Goal: Book appointment/travel/reservation

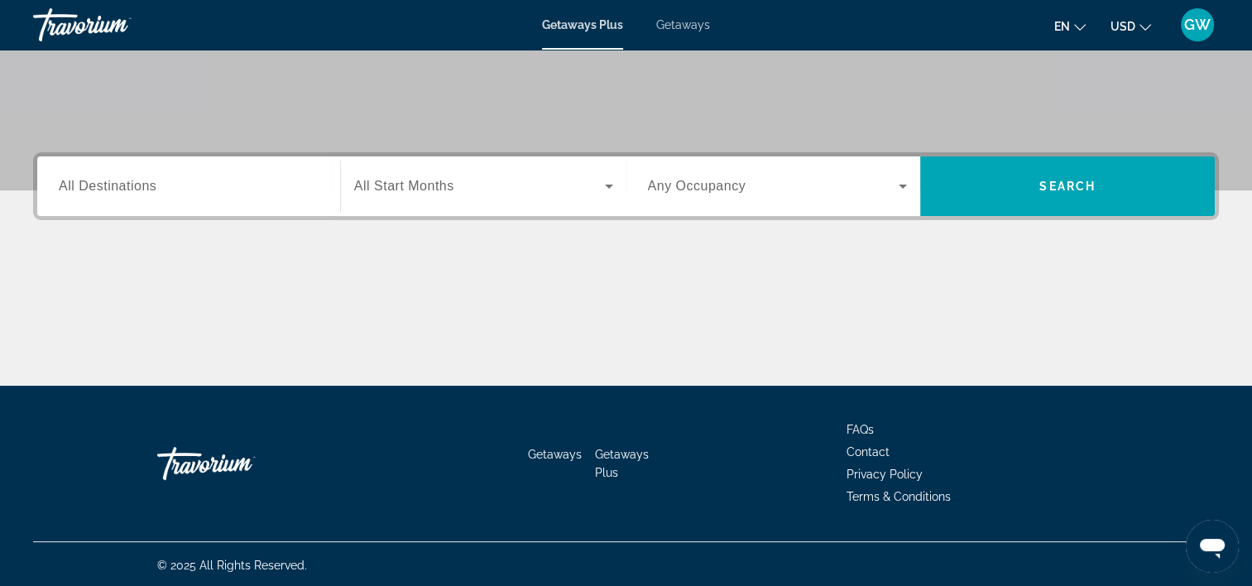
scroll to position [308, 0]
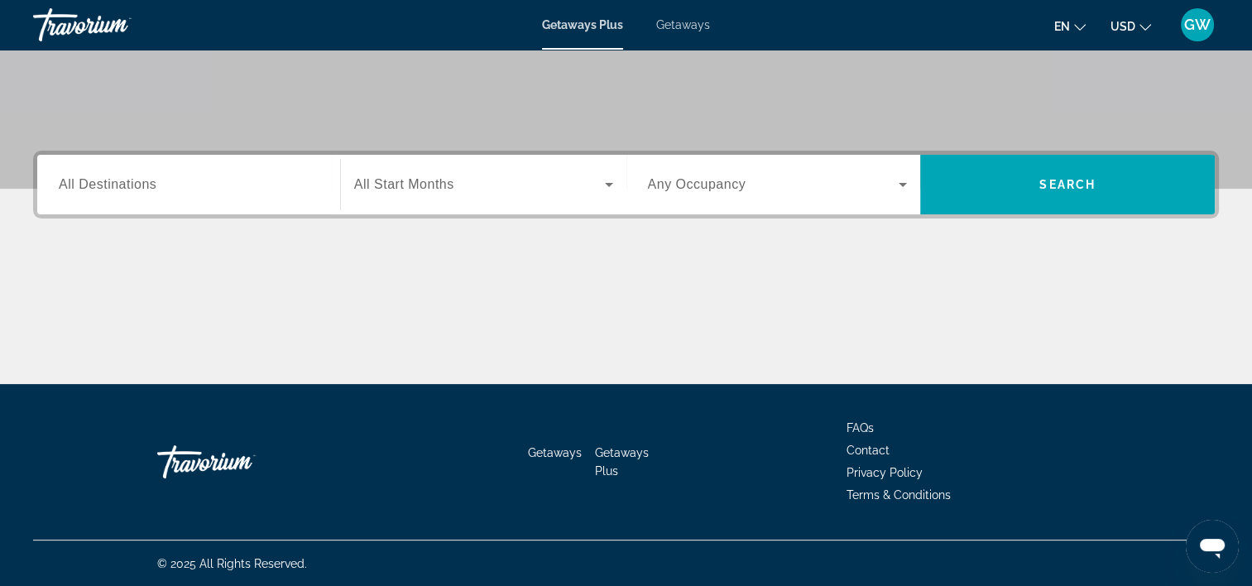
click at [65, 188] on span "All Destinations" at bounding box center [108, 184] width 98 height 14
click at [65, 188] on input "Destination All Destinations" at bounding box center [189, 185] width 260 height 20
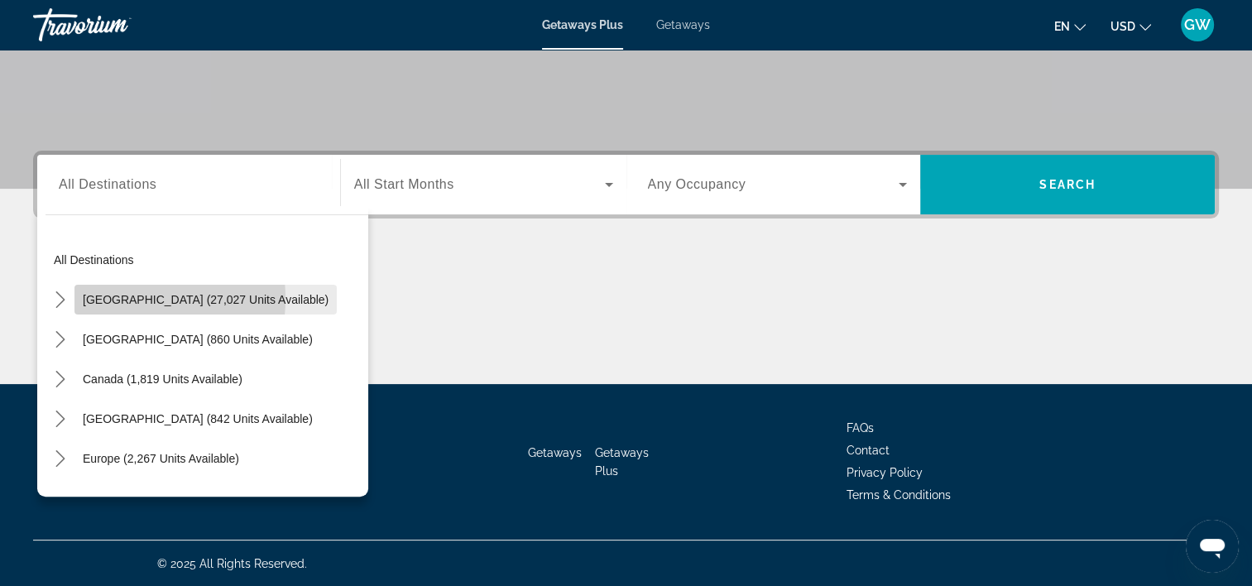
click at [118, 297] on span "[GEOGRAPHIC_DATA] (27,027 units available)" at bounding box center [206, 299] width 246 height 13
type input "**********"
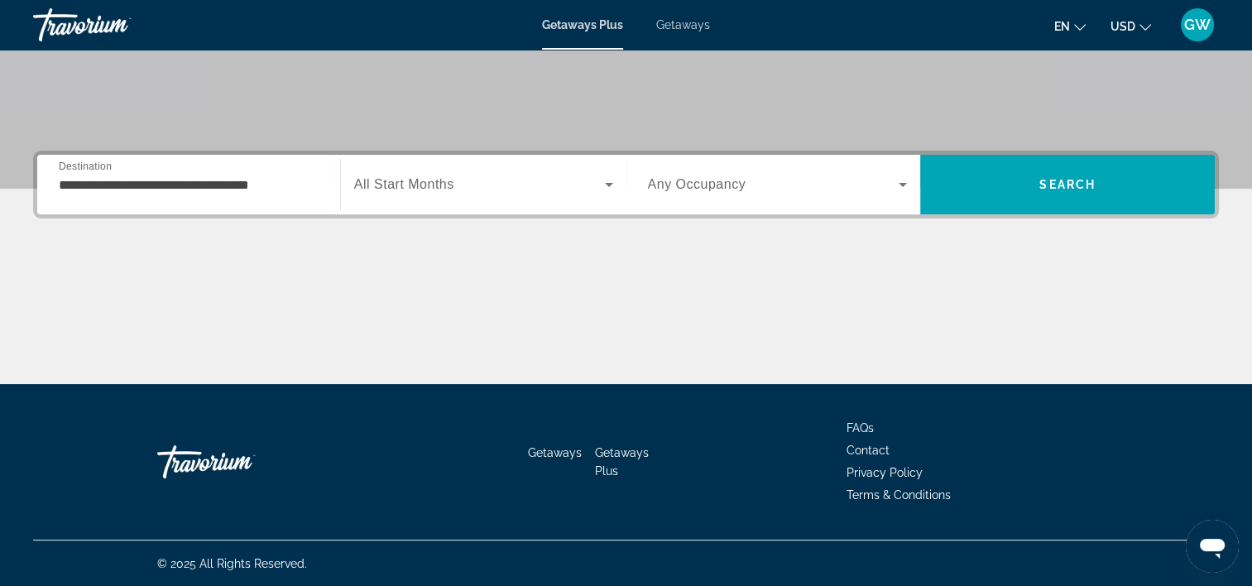
click at [382, 184] on span "All Start Months" at bounding box center [404, 184] width 100 height 14
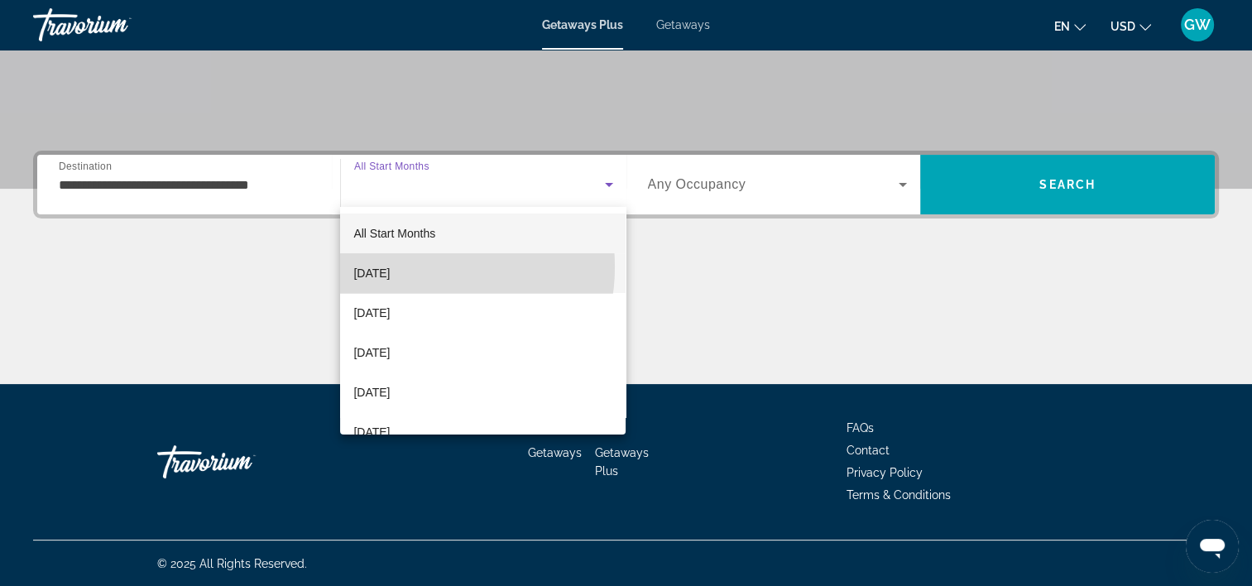
click at [390, 267] on span "[DATE]" at bounding box center [371, 273] width 36 height 20
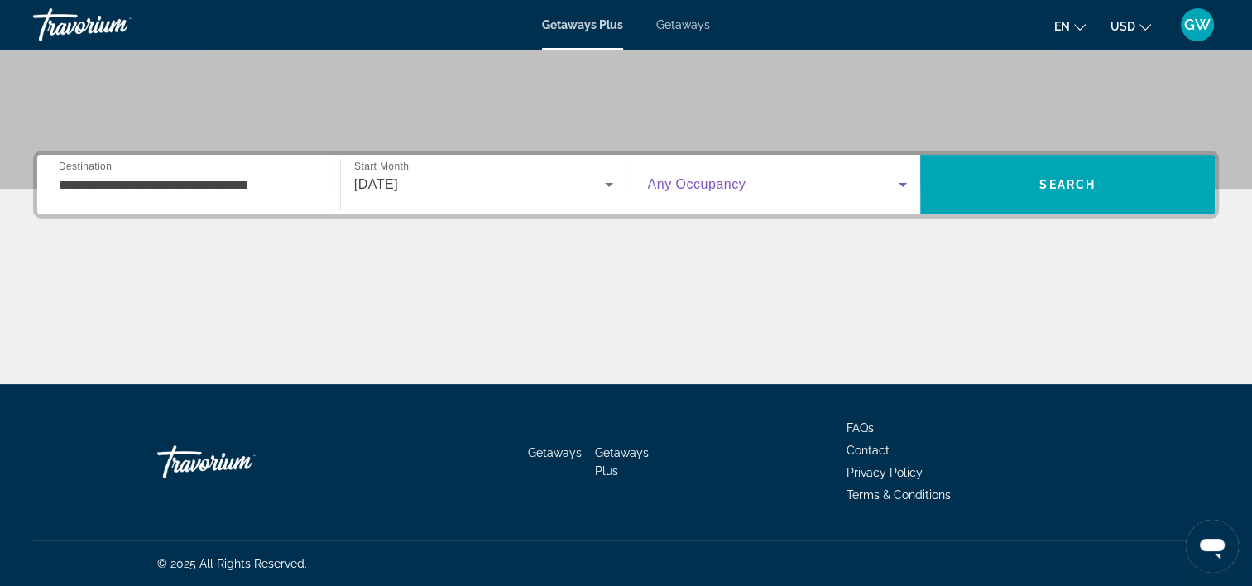
click at [901, 183] on icon "Search widget" at bounding box center [903, 185] width 8 height 4
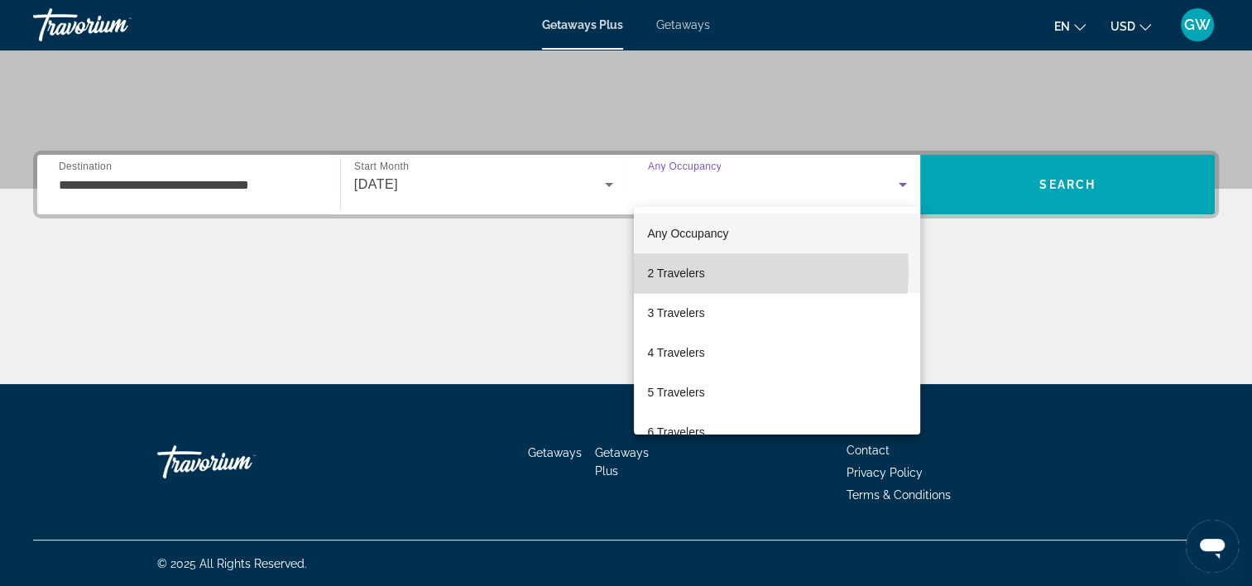
click at [692, 272] on span "2 Travelers" at bounding box center [675, 273] width 57 height 20
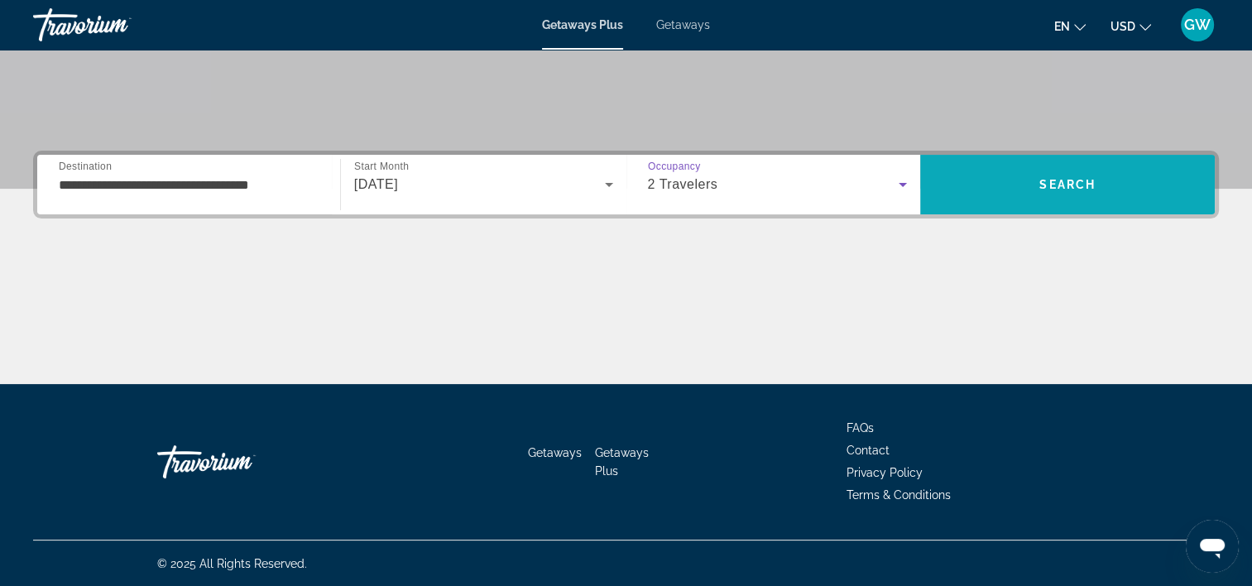
click at [1069, 179] on span "Search" at bounding box center [1068, 184] width 56 height 13
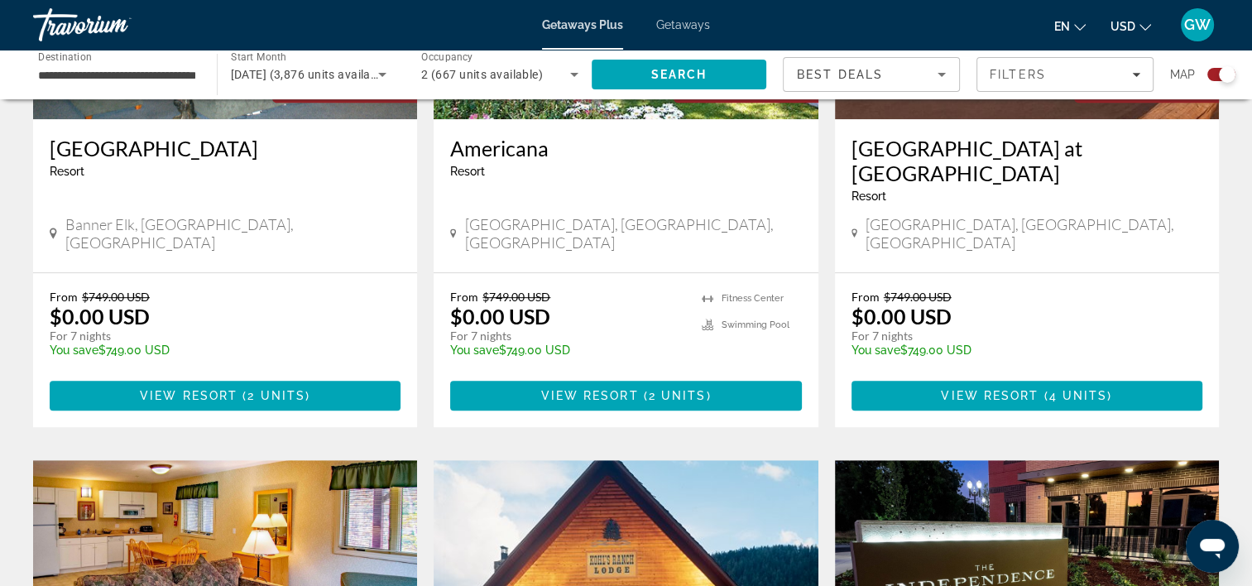
scroll to position [824, 0]
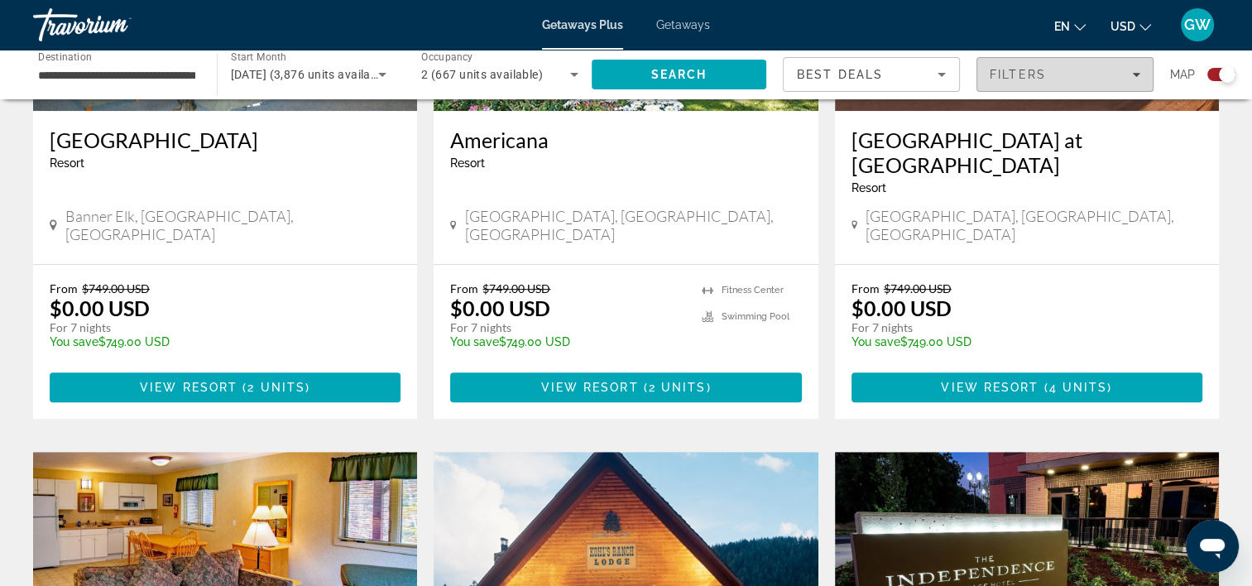
click at [990, 71] on span "Filters" at bounding box center [1018, 74] width 56 height 13
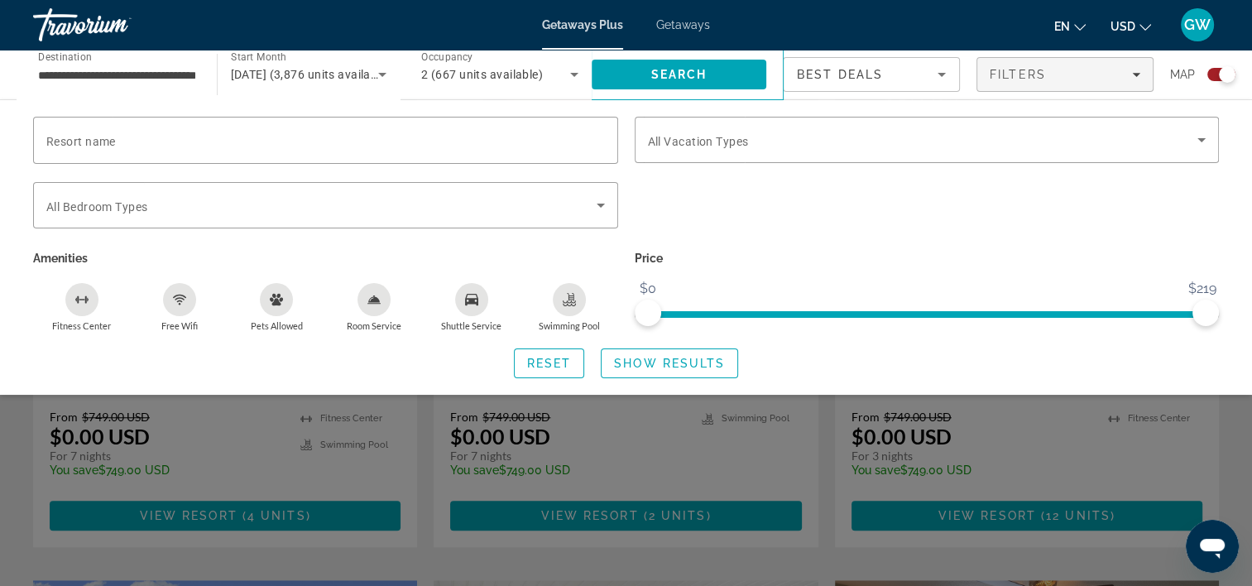
scroll to position [1299, 0]
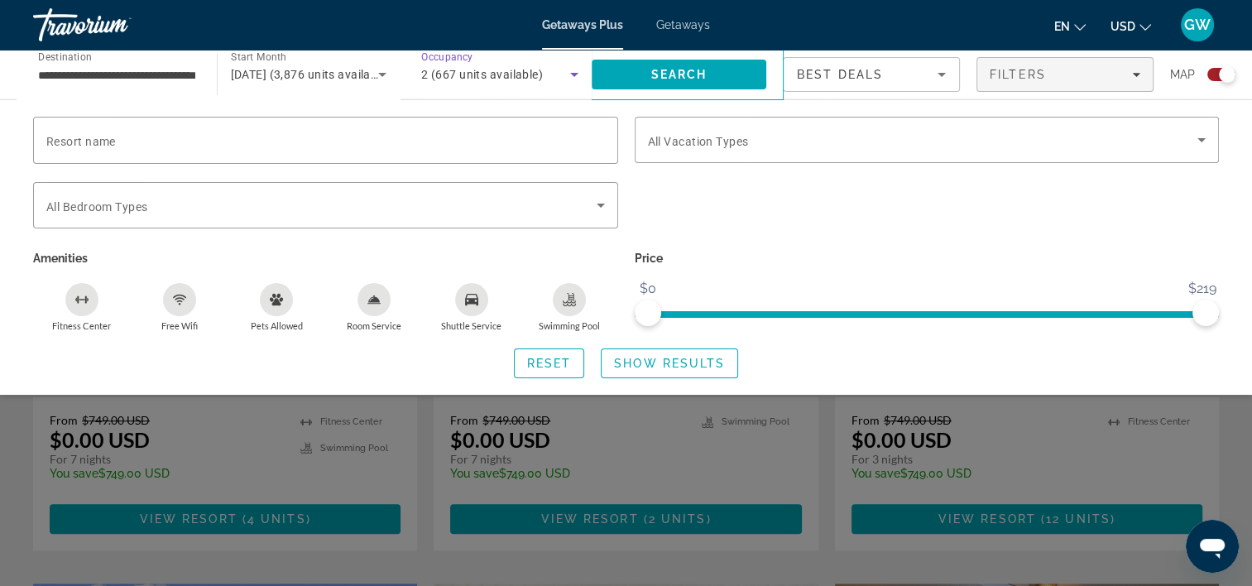
click at [573, 70] on icon "Search widget" at bounding box center [575, 75] width 20 height 20
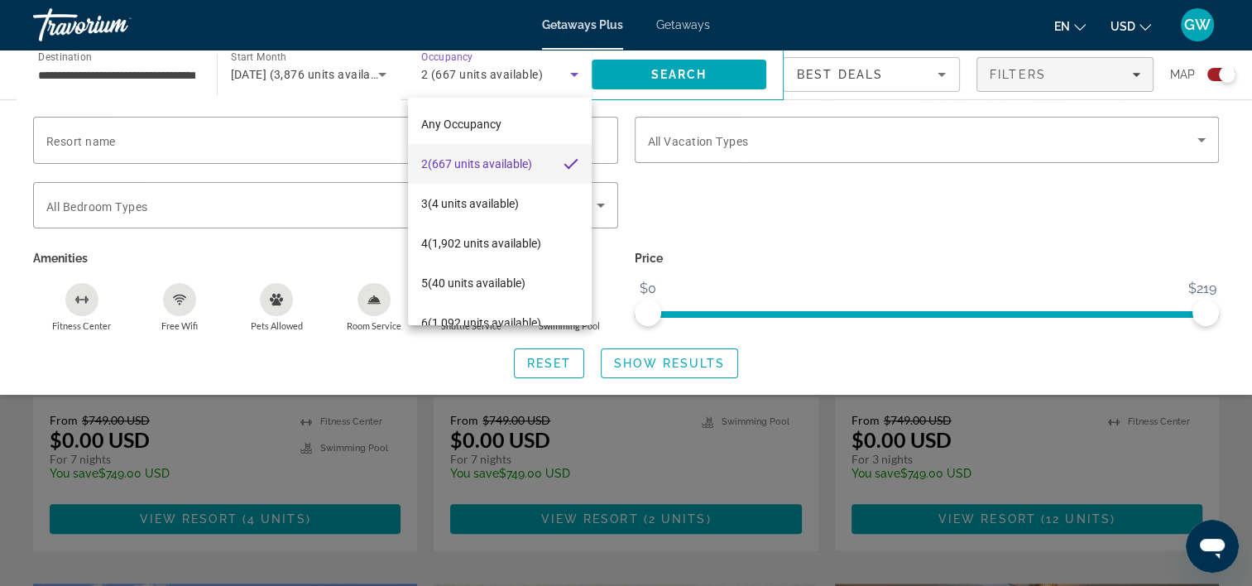
click at [573, 72] on div at bounding box center [626, 293] width 1252 height 586
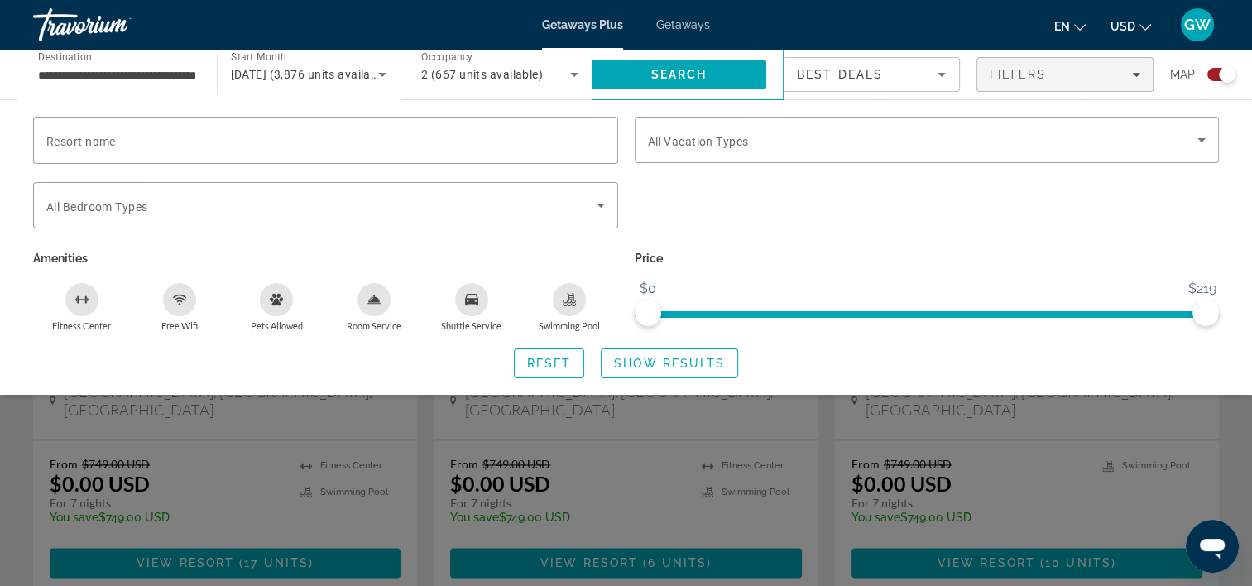
scroll to position [2446, 0]
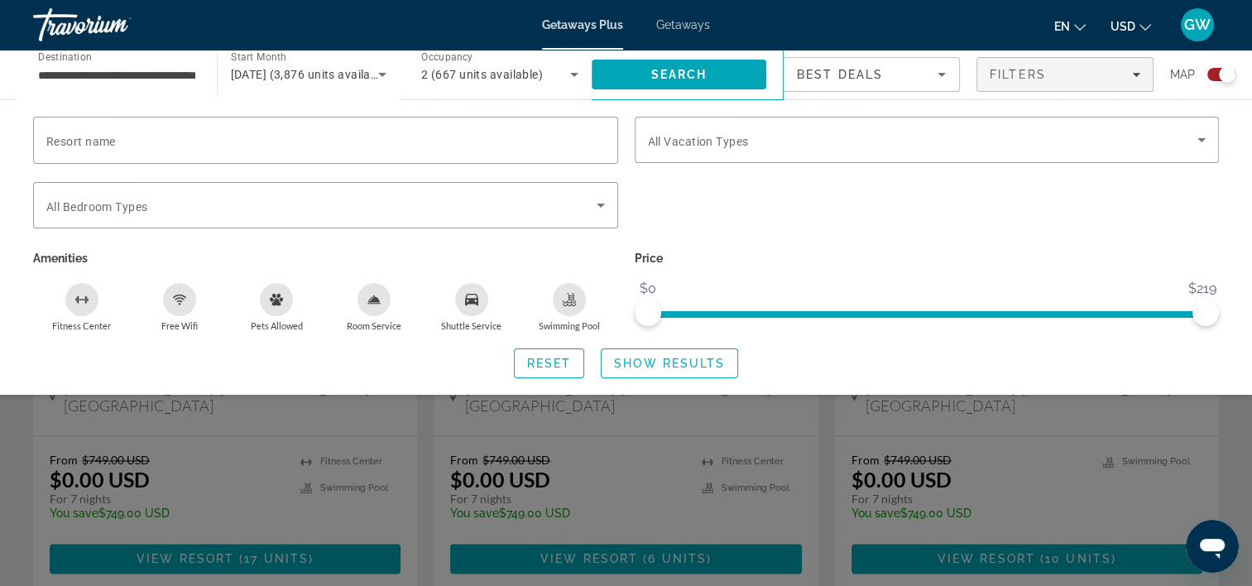
click at [511, 519] on div "Search widget" at bounding box center [626, 417] width 1252 height 338
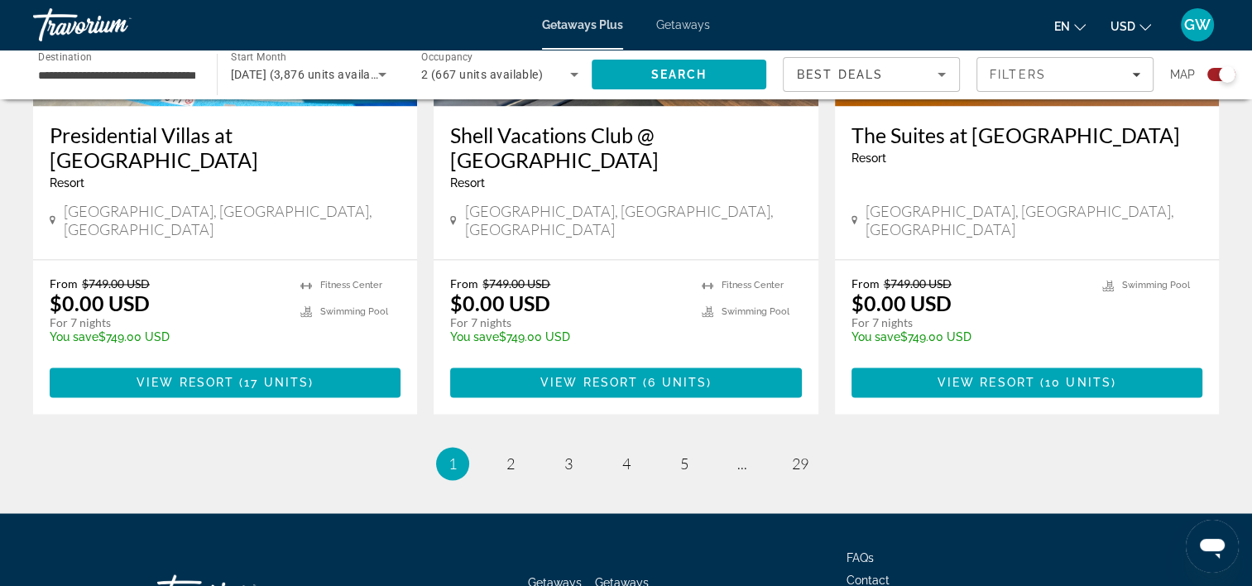
scroll to position [2629, 0]
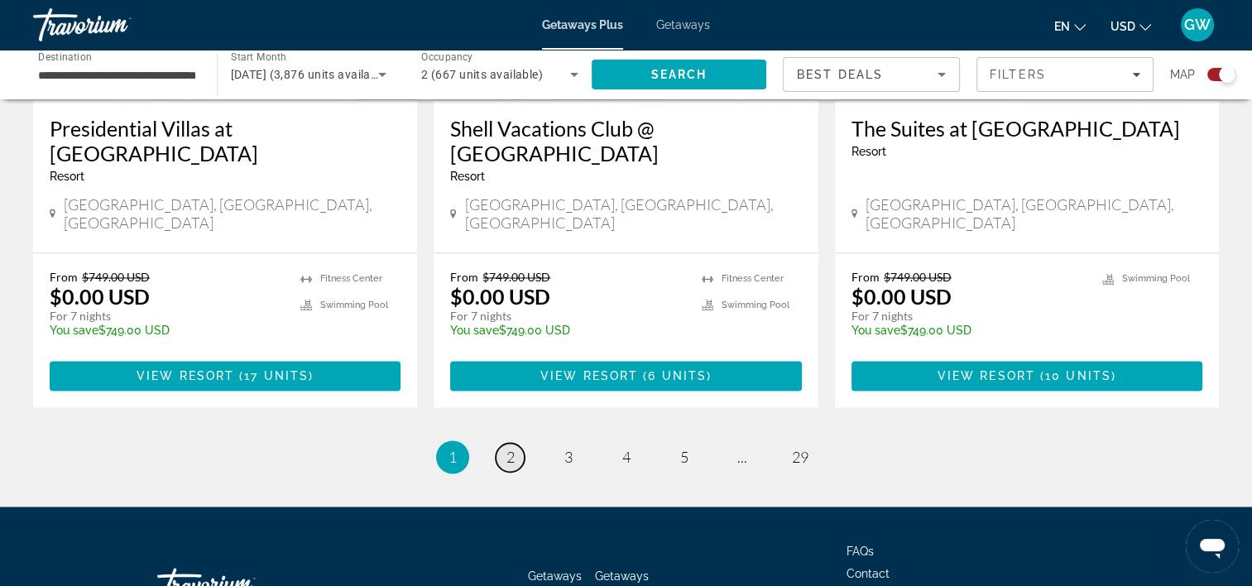
click at [511, 448] on span "2" at bounding box center [511, 457] width 8 height 18
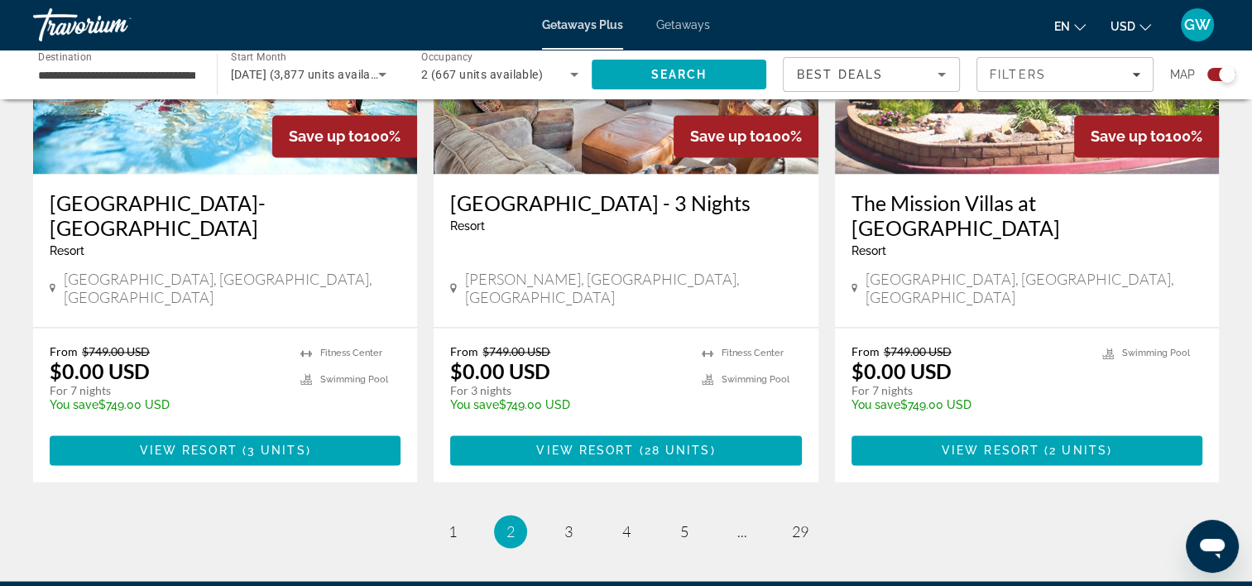
scroll to position [2654, 0]
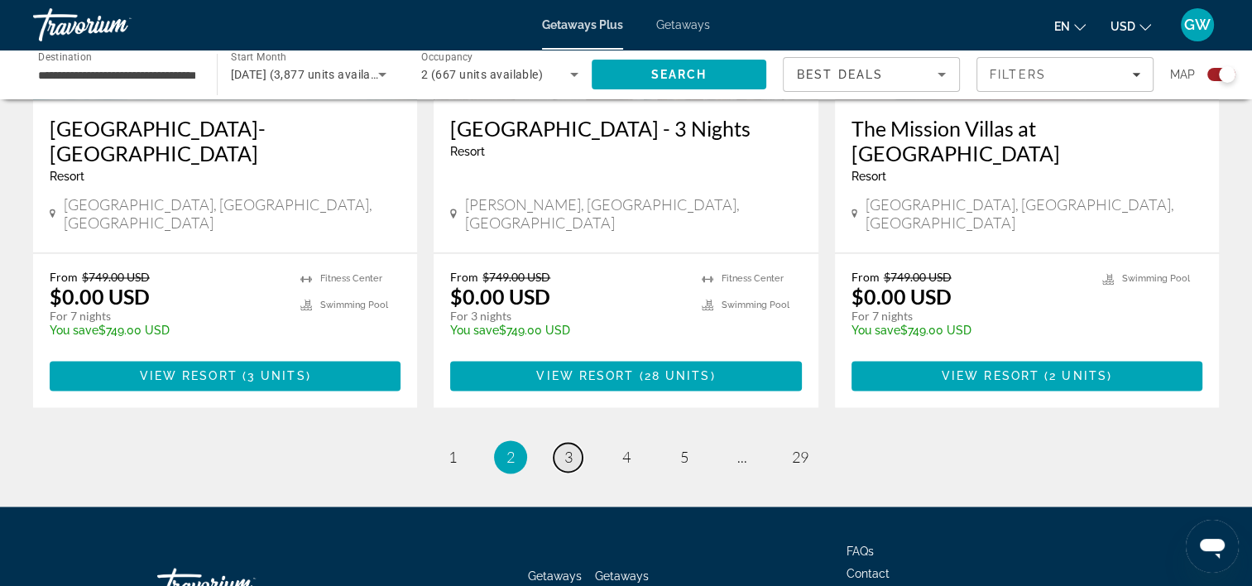
click at [565, 448] on span "3" at bounding box center [569, 457] width 8 height 18
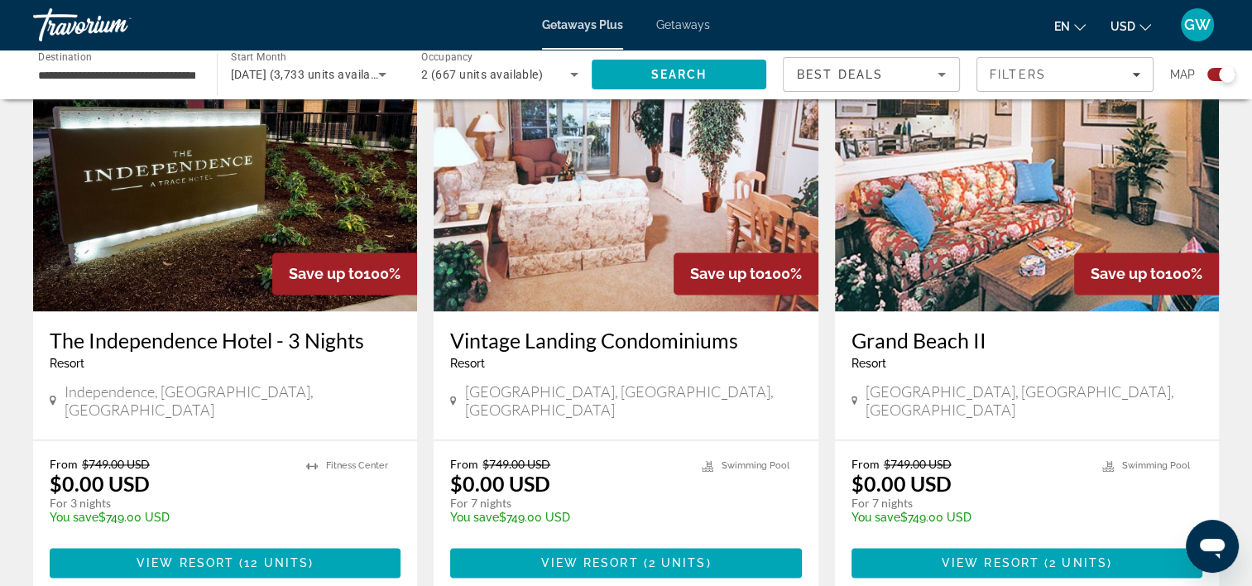
scroll to position [2438, 0]
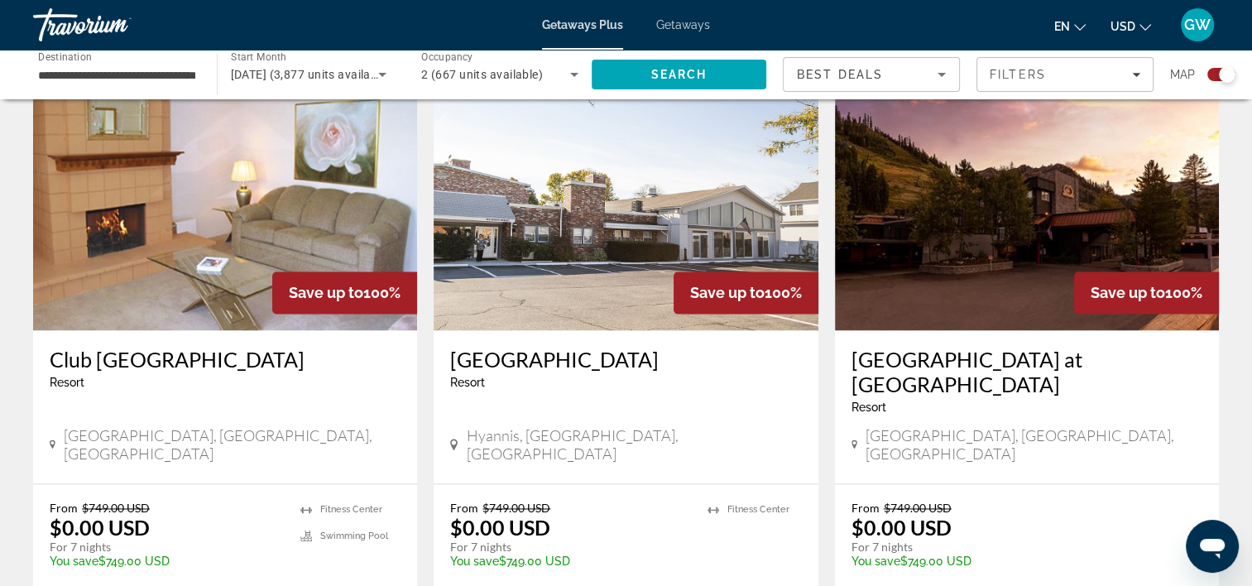
scroll to position [2434, 0]
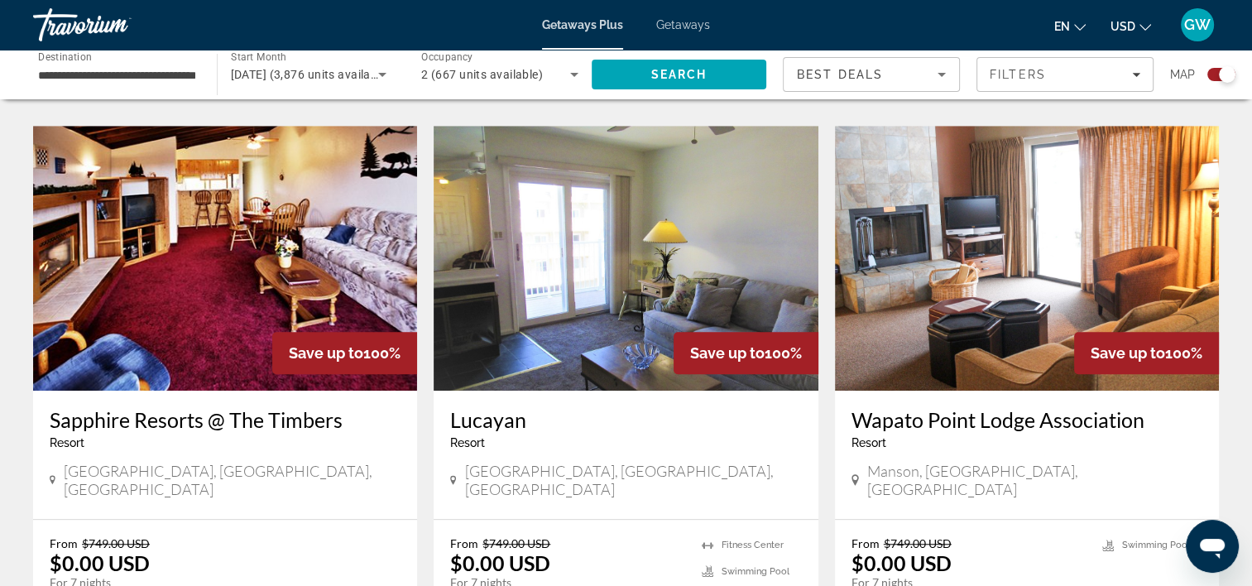
scroll to position [1166, 0]
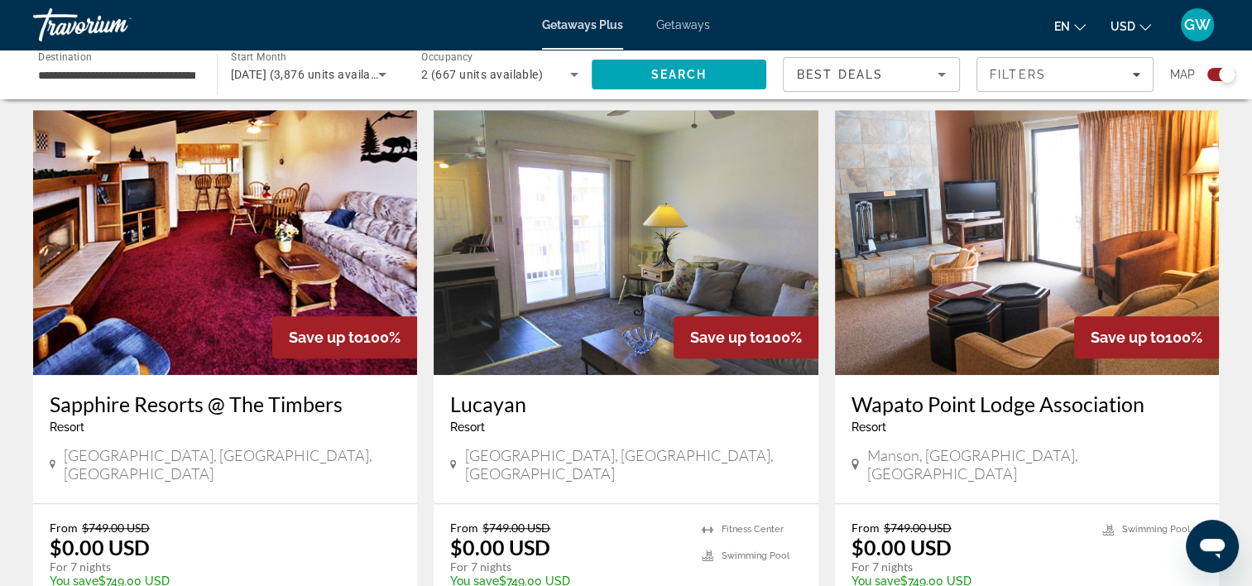
click at [1250, 303] on div "← Move left → Move right ↑ Move up ↓ Move down + Zoom in - Zoom out Home Jump l…" at bounding box center [626, 455] width 1252 height 3011
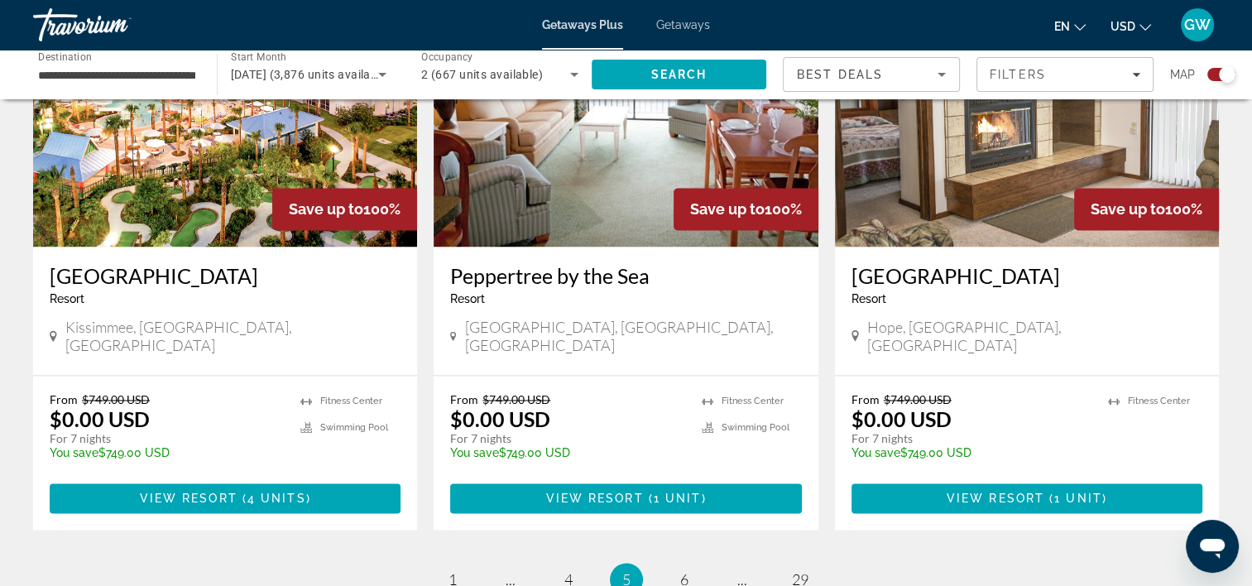
scroll to position [2535, 0]
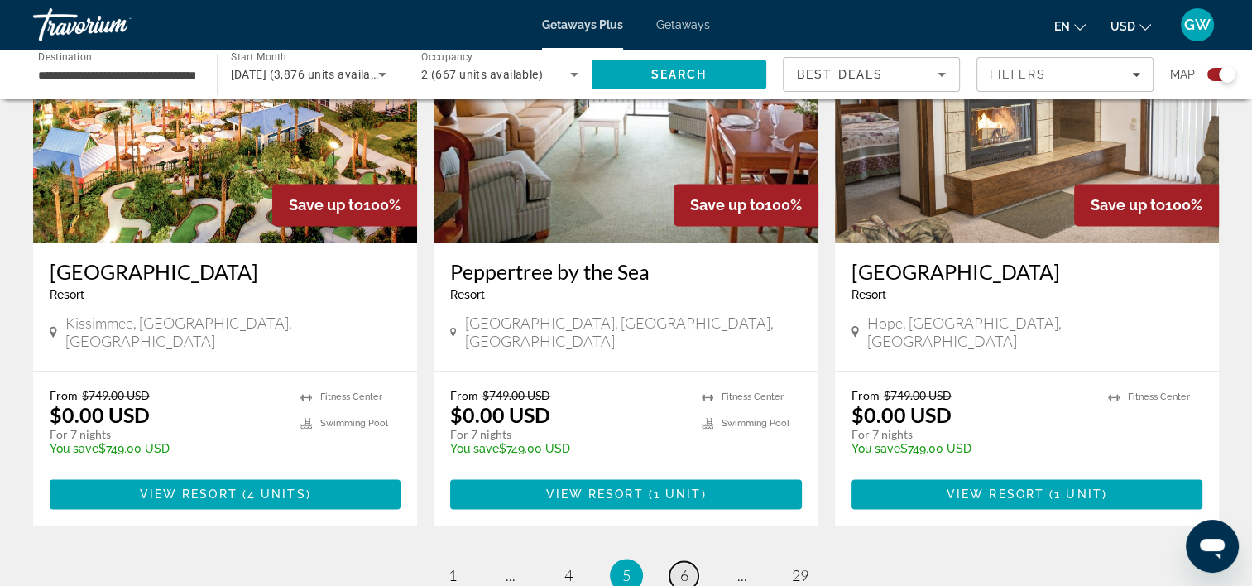
click at [682, 566] on span "6" at bounding box center [684, 575] width 8 height 18
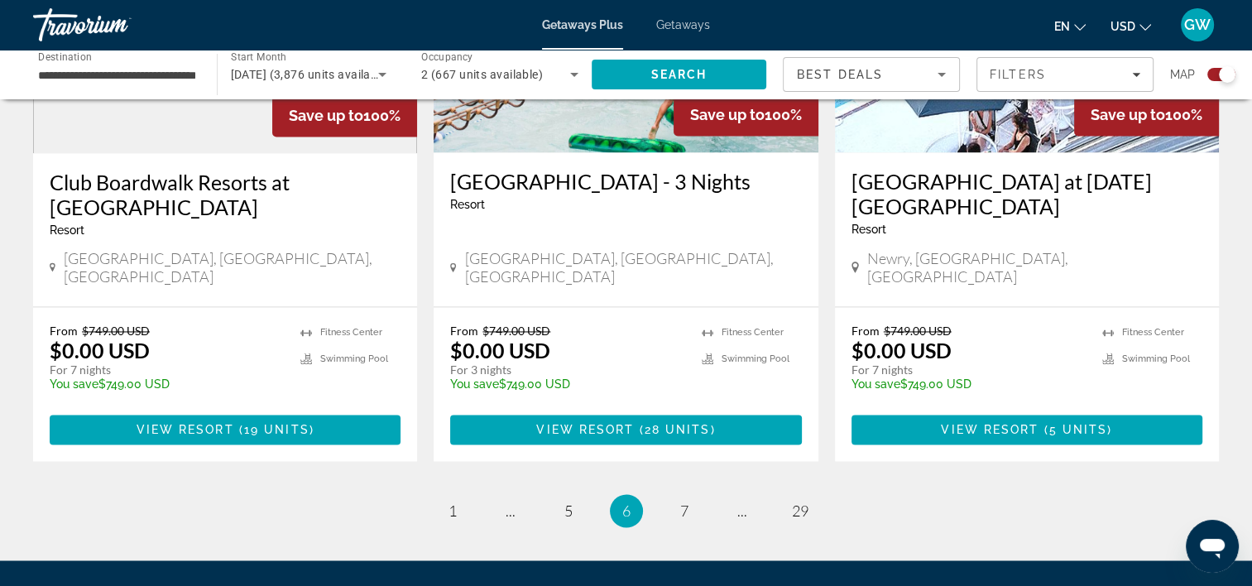
scroll to position [2597, 0]
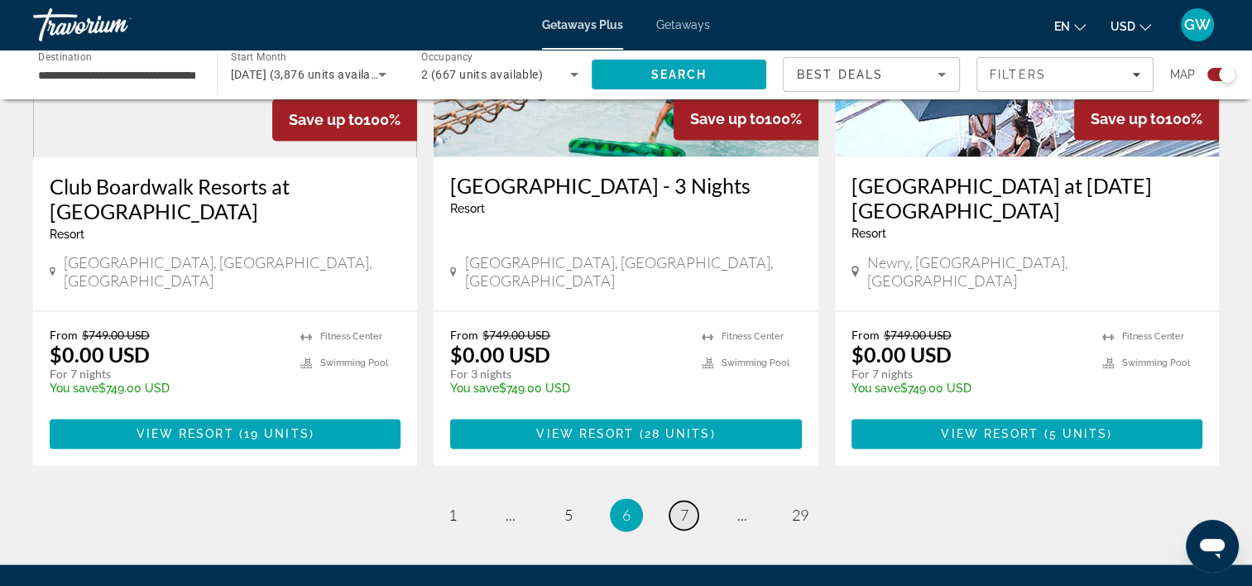
click at [680, 506] on span "7" at bounding box center [684, 515] width 8 height 18
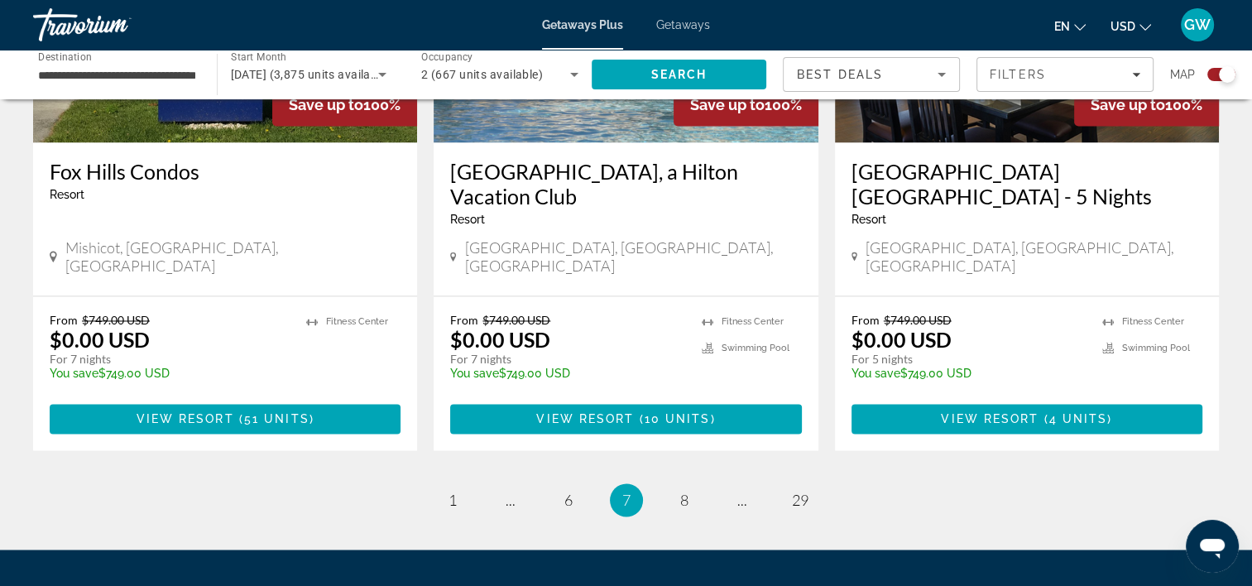
scroll to position [2654, 0]
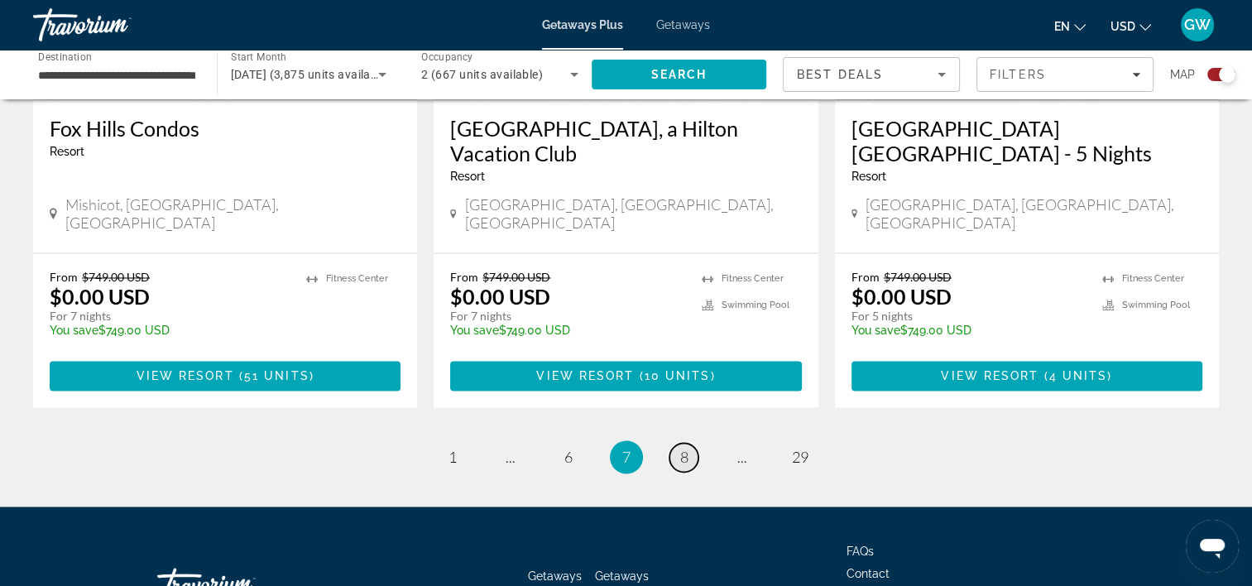
click at [678, 443] on link "page 8" at bounding box center [684, 457] width 29 height 29
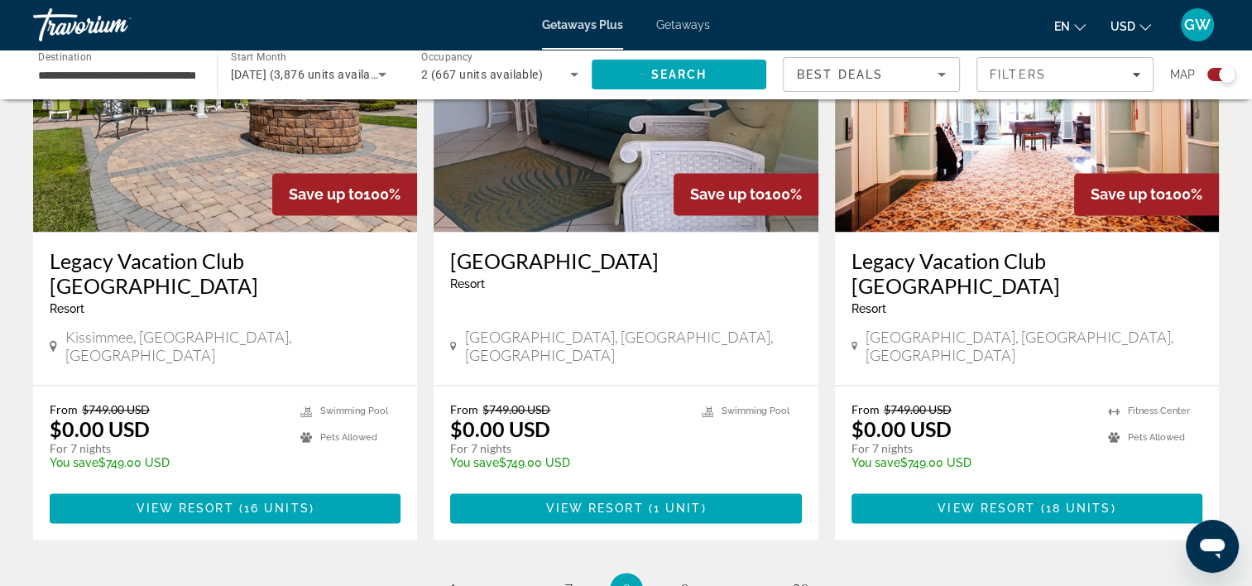
scroll to position [2501, 0]
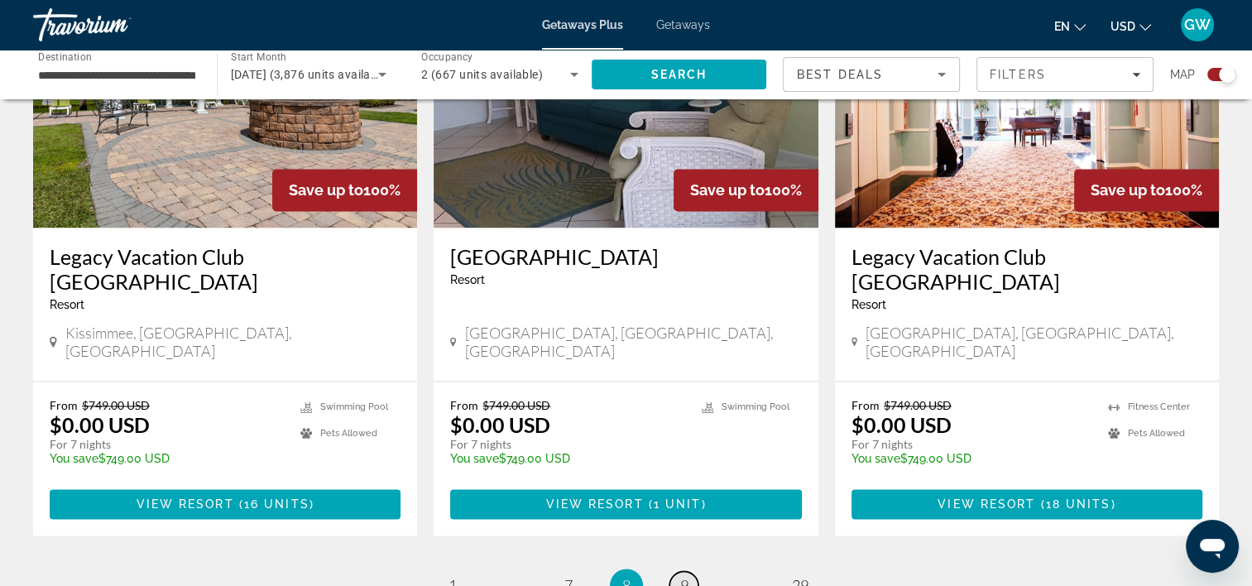
click at [686, 576] on span "9" at bounding box center [684, 585] width 8 height 18
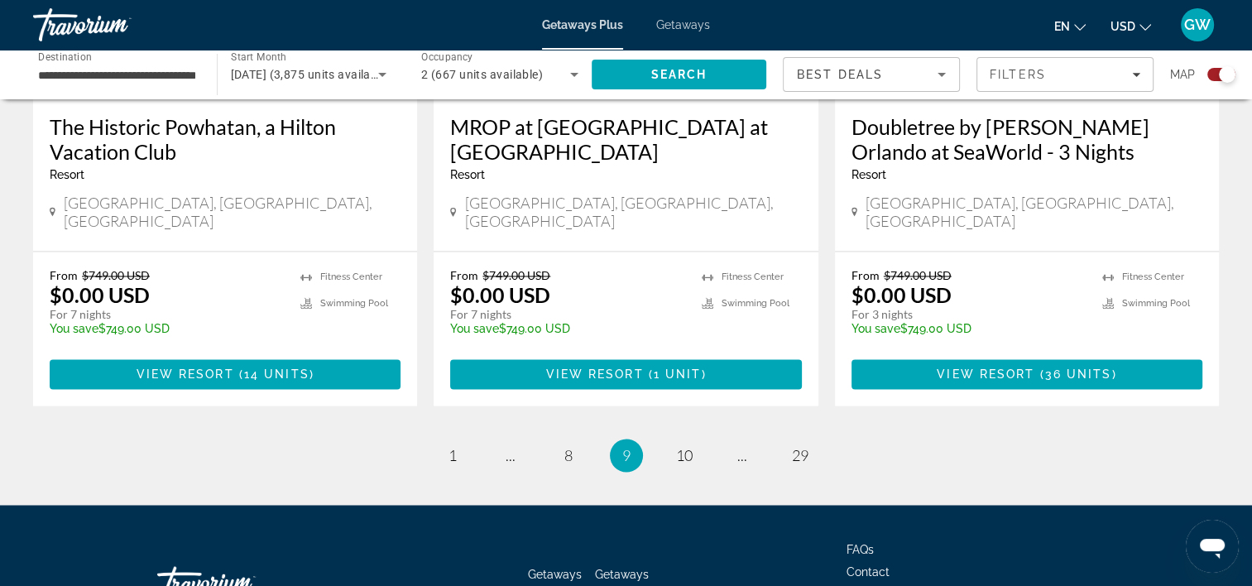
scroll to position [2654, 0]
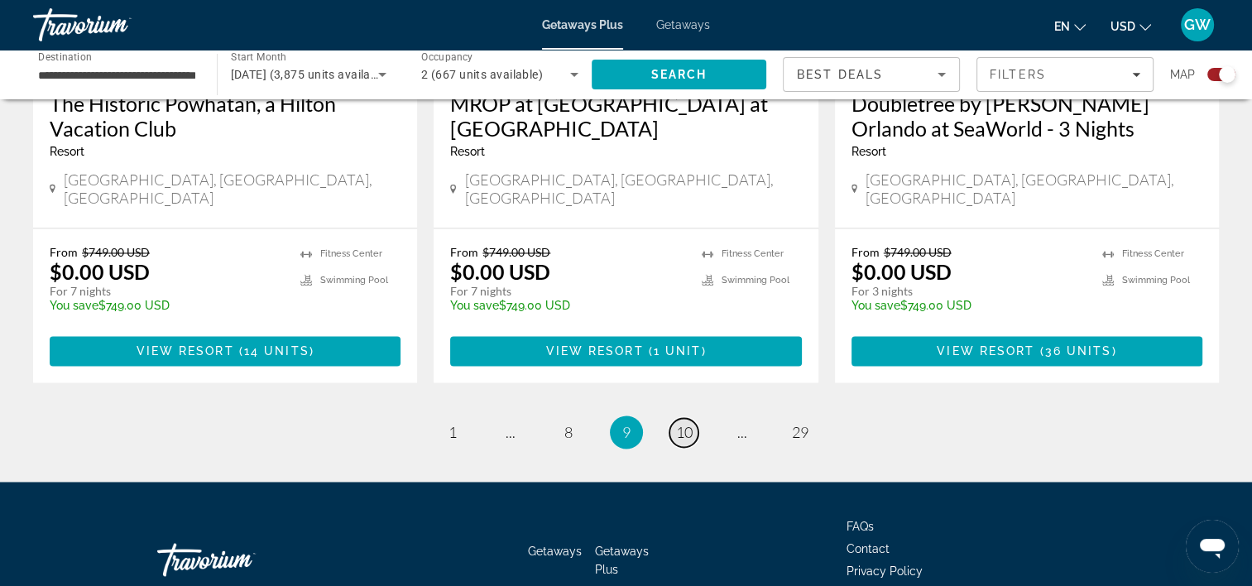
click at [687, 423] on span "10" at bounding box center [684, 432] width 17 height 18
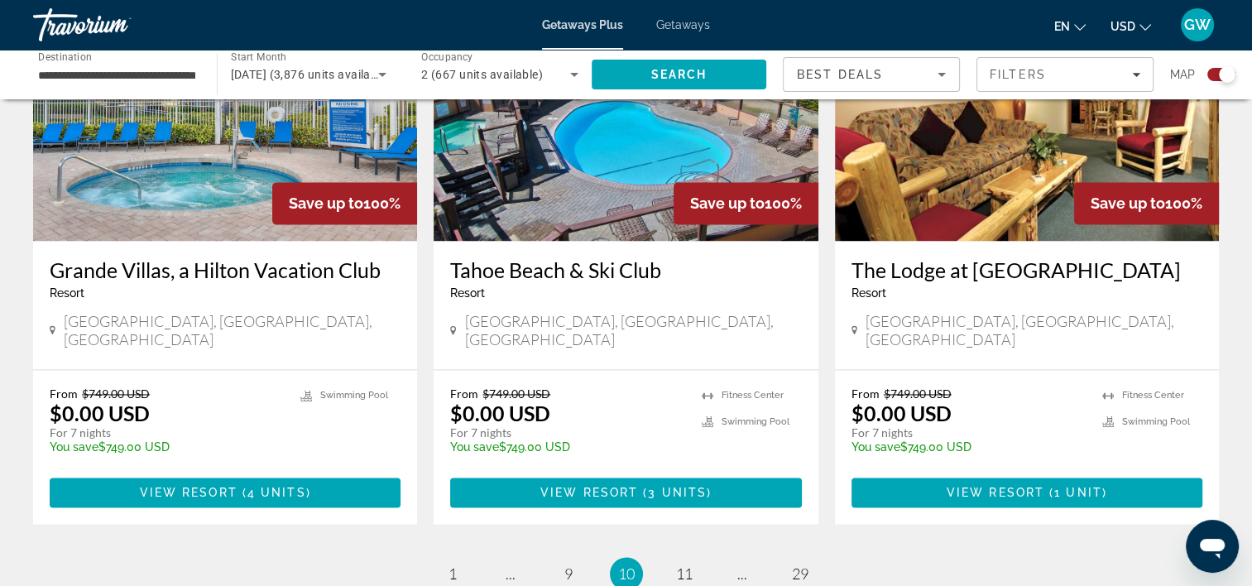
scroll to position [2516, 0]
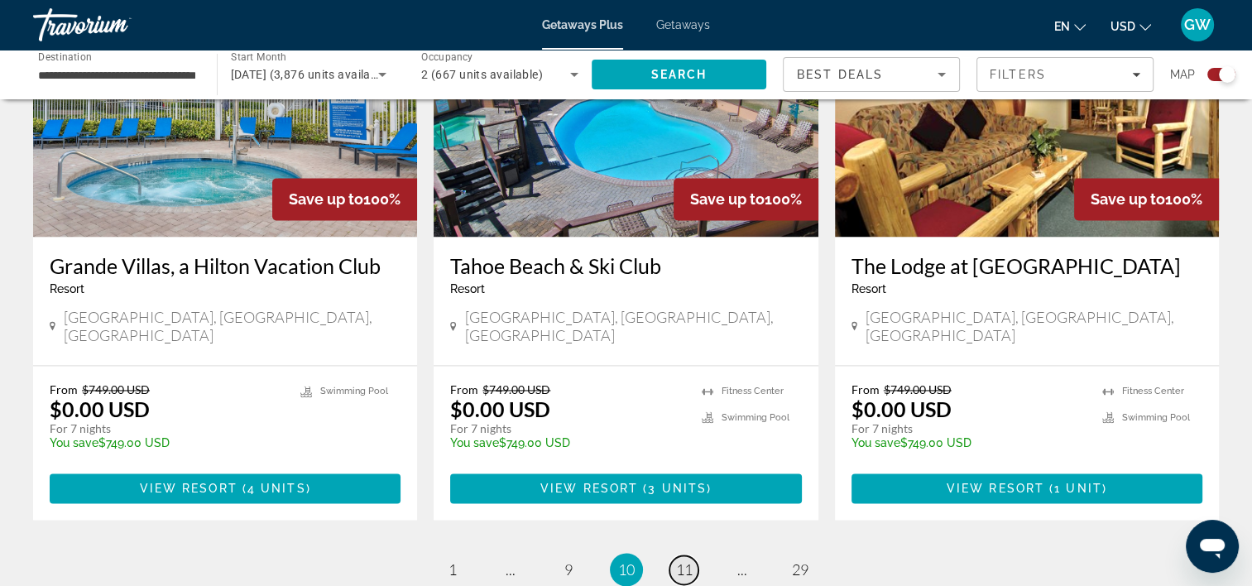
click at [682, 560] on span "11" at bounding box center [684, 569] width 17 height 18
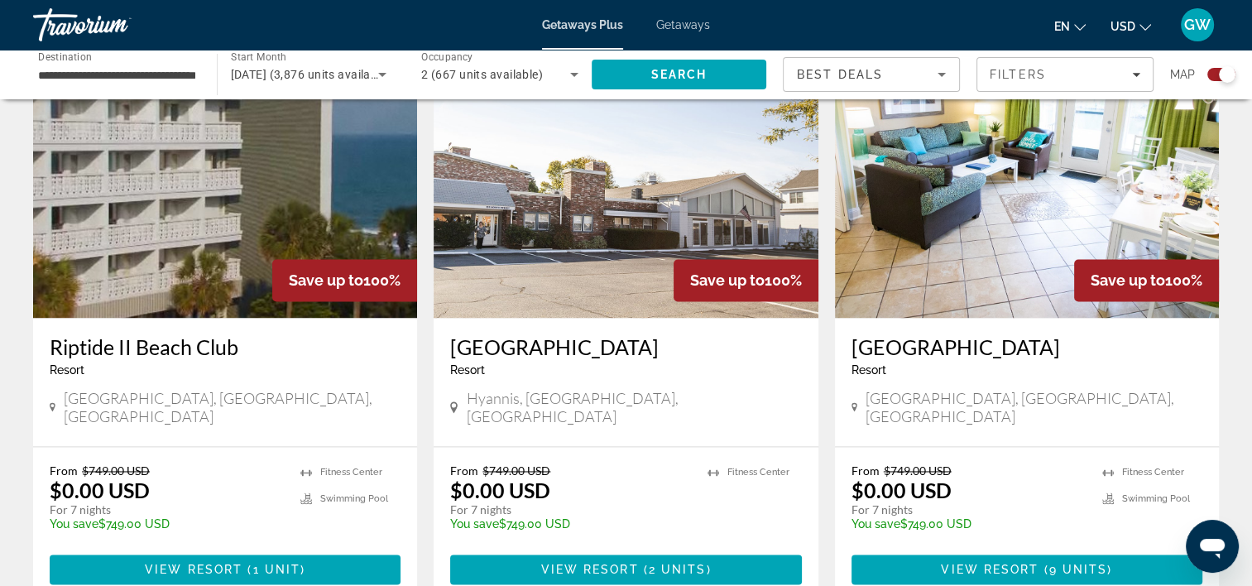
scroll to position [2543, 0]
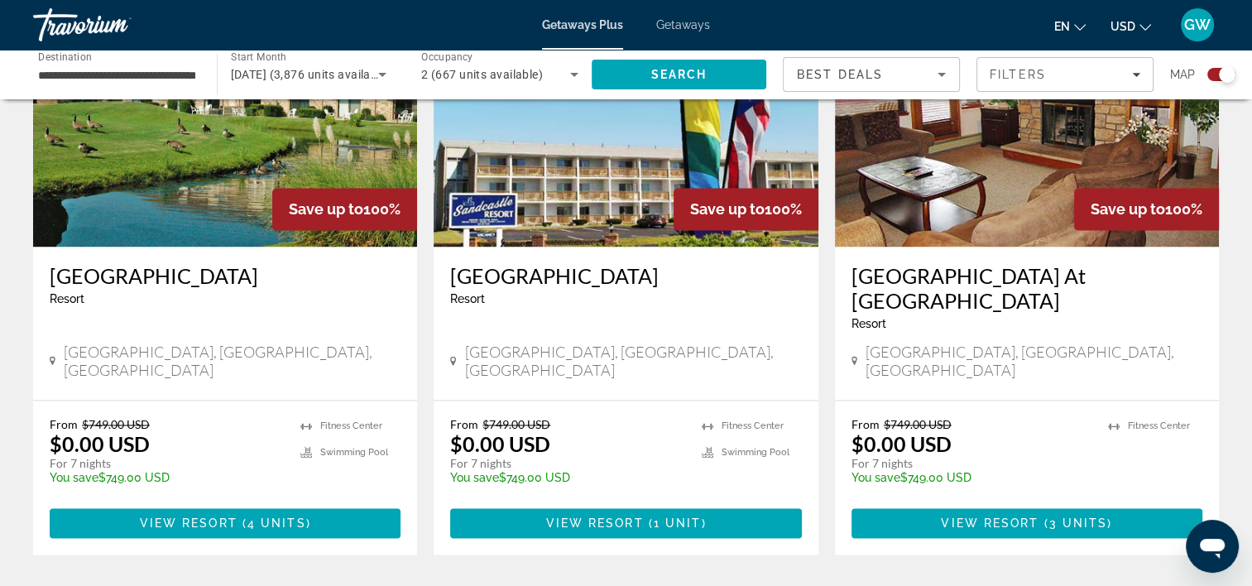
scroll to position [2564, 0]
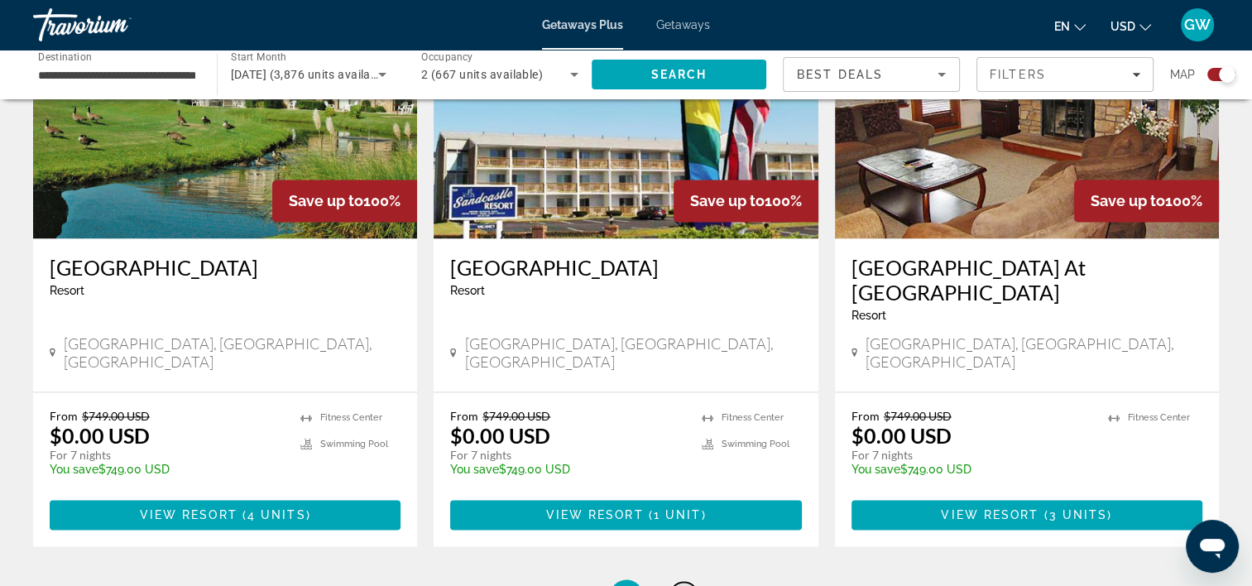
click at [685, 585] on span "13" at bounding box center [684, 596] width 17 height 18
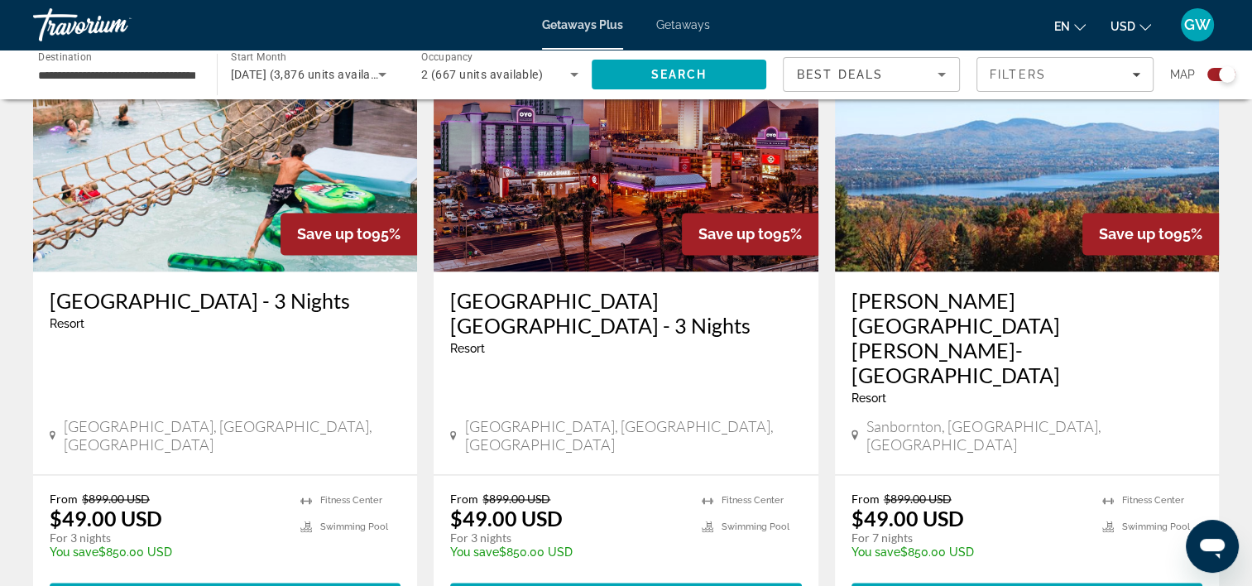
scroll to position [2679, 0]
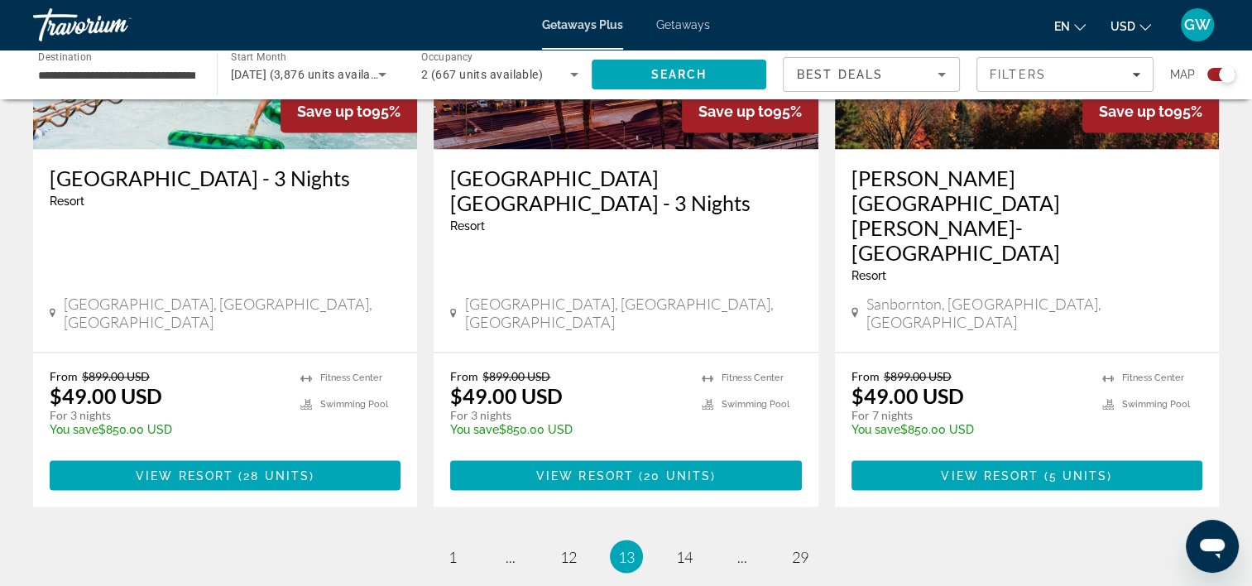
click at [573, 22] on span "Getaways Plus" at bounding box center [582, 24] width 81 height 13
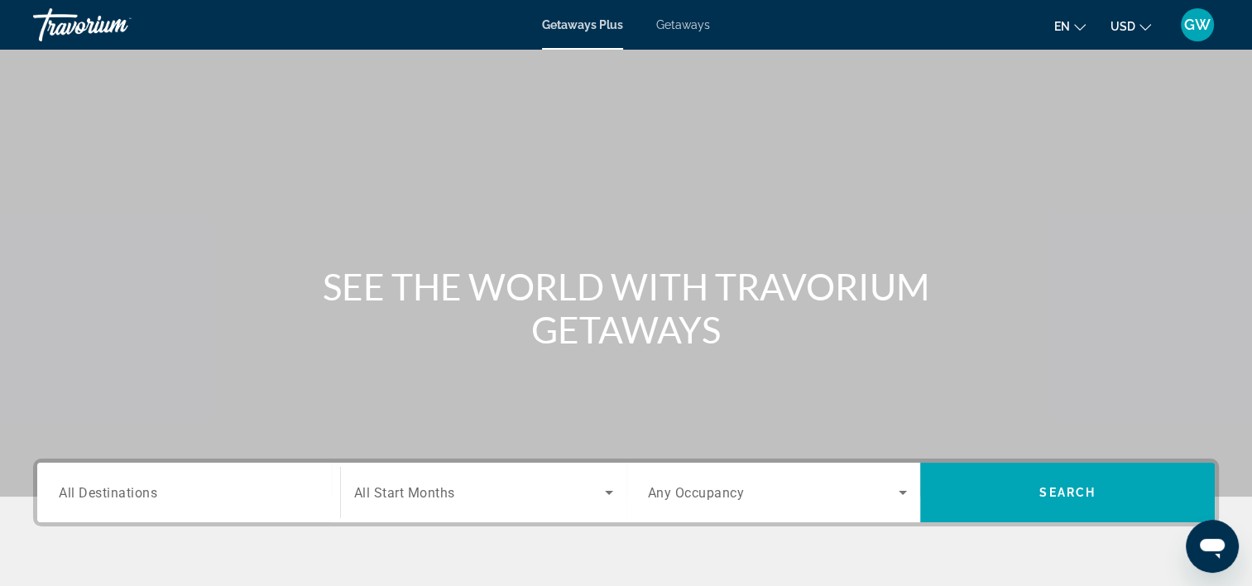
click at [89, 495] on span "All Destinations" at bounding box center [108, 492] width 99 height 16
click at [89, 495] on input "Destination All Destinations" at bounding box center [189, 493] width 260 height 20
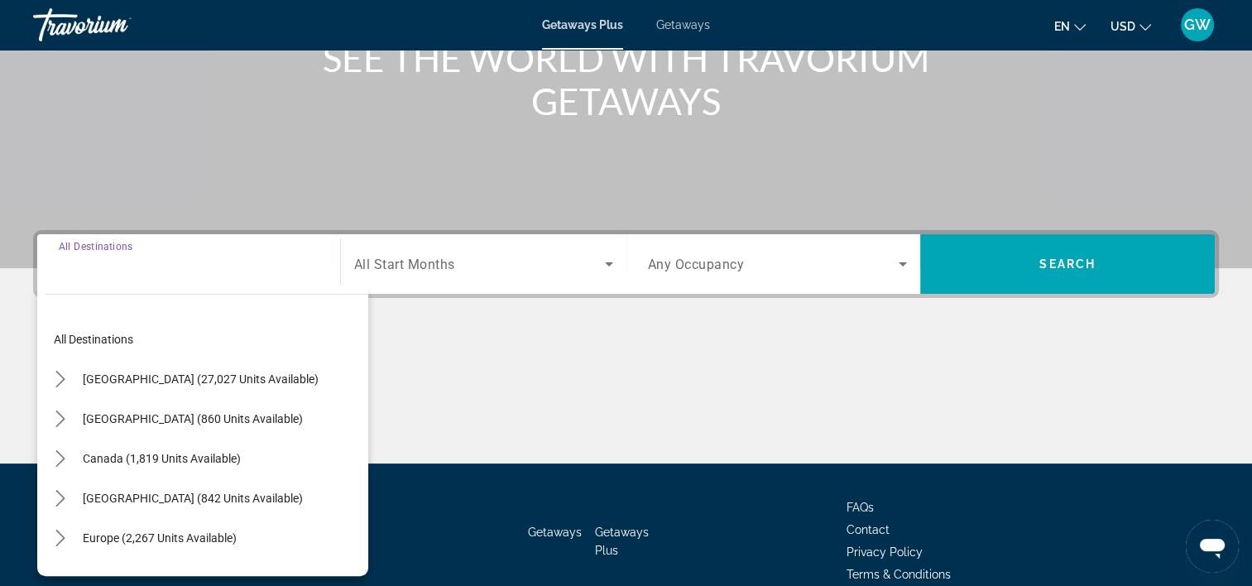
scroll to position [308, 0]
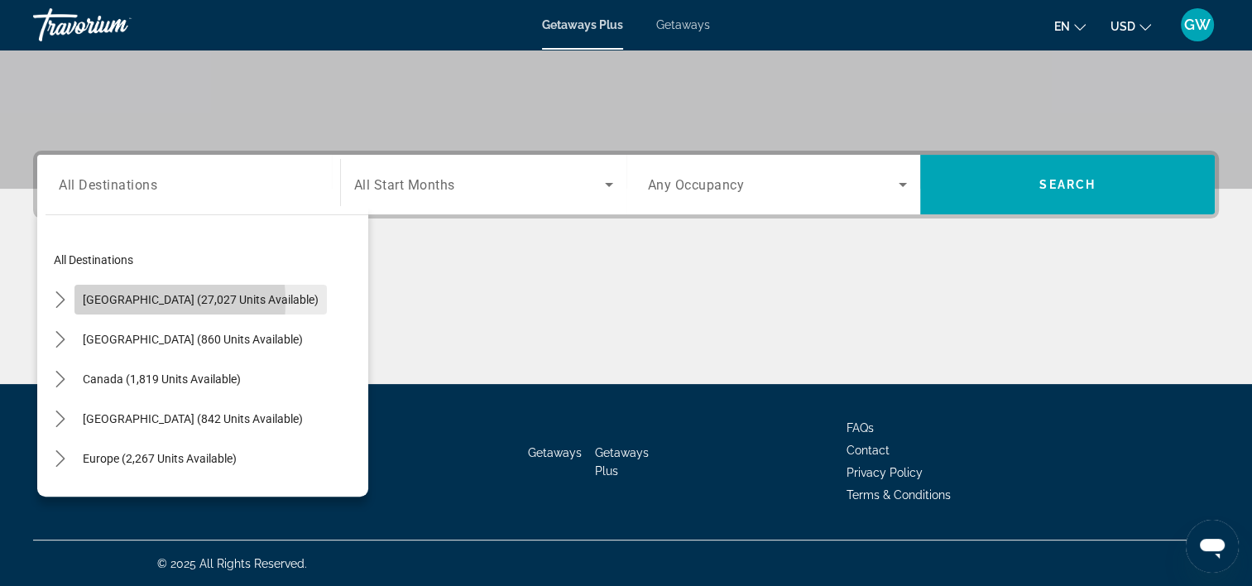
click at [113, 300] on span "[GEOGRAPHIC_DATA] (27,027 units available)" at bounding box center [201, 299] width 236 height 13
type input "**********"
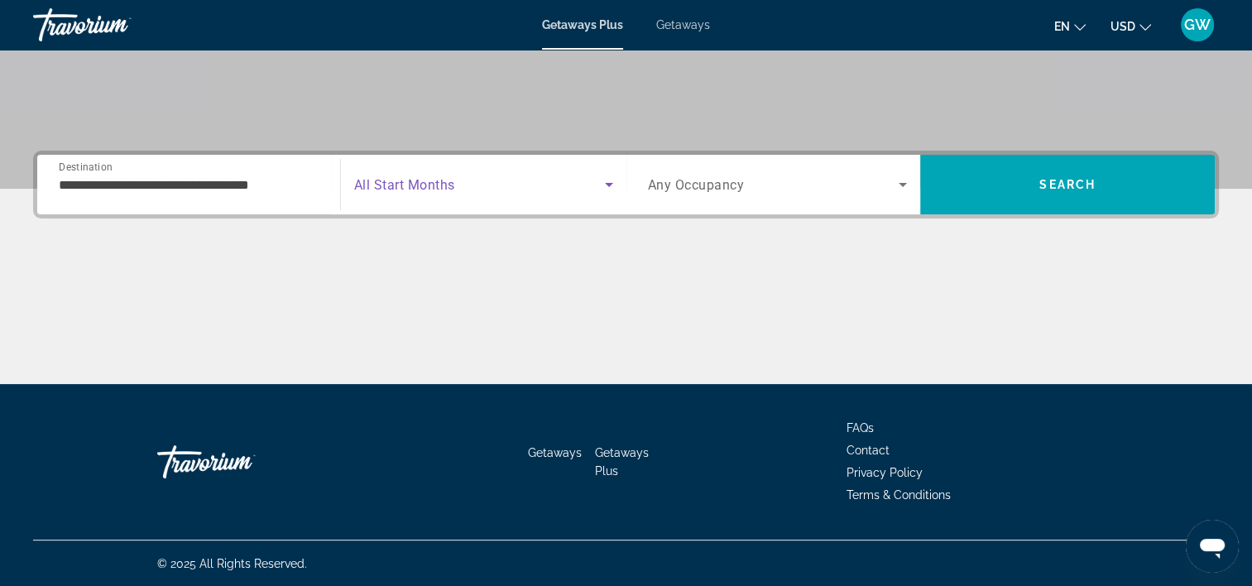
click at [604, 183] on icon "Search widget" at bounding box center [609, 185] width 20 height 20
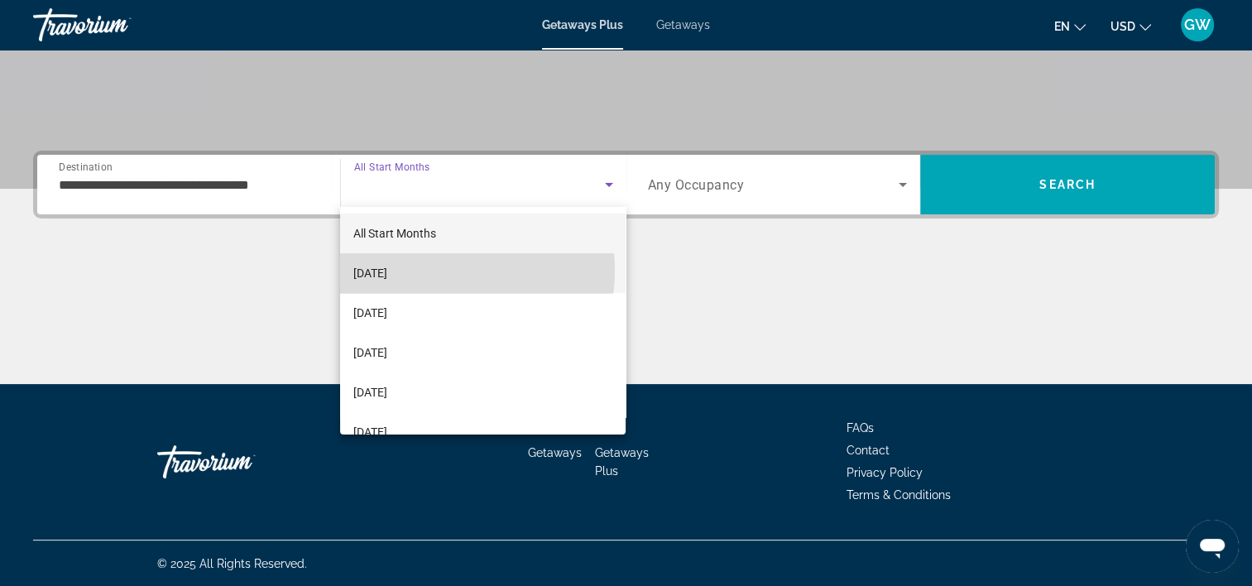
click at [387, 270] on span "[DATE]" at bounding box center [370, 273] width 34 height 20
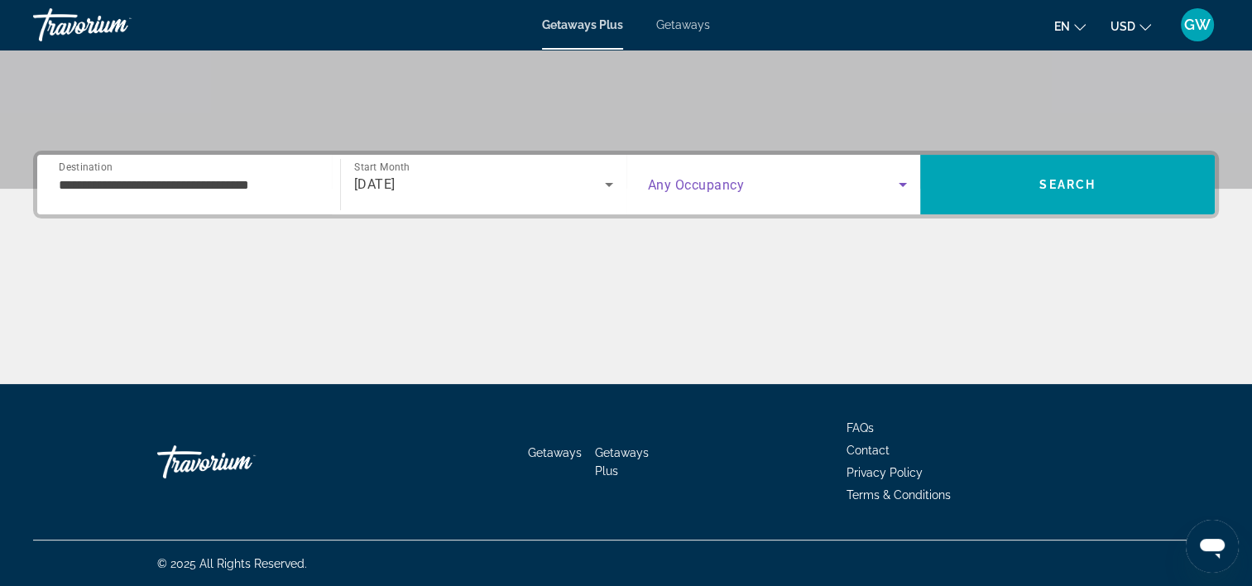
click at [906, 183] on icon "Search widget" at bounding box center [903, 185] width 8 height 4
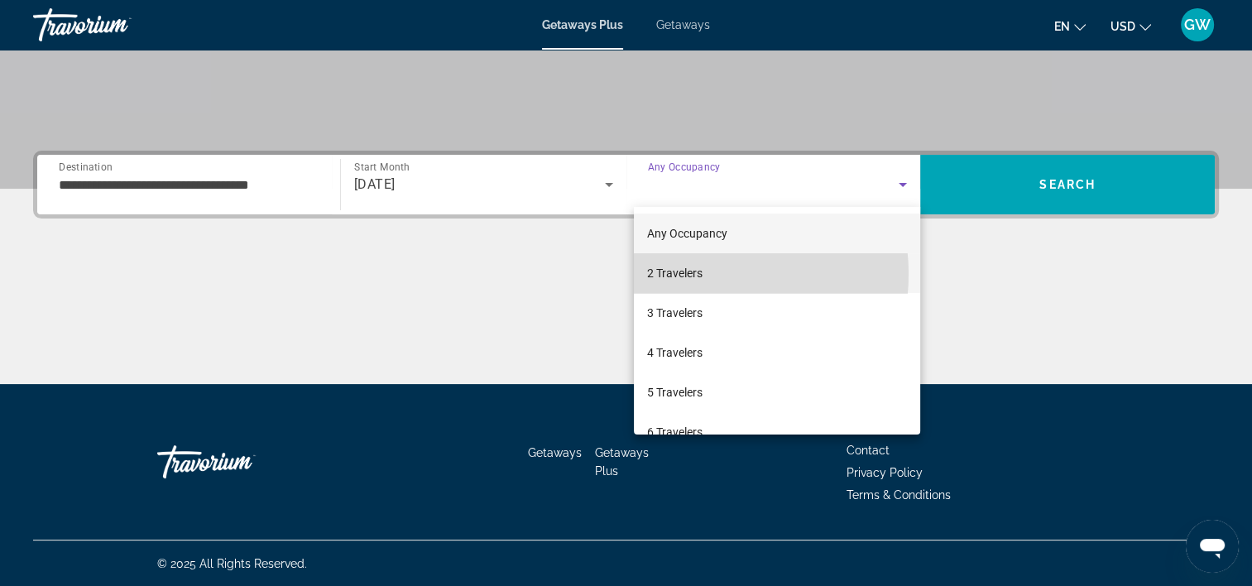
click at [694, 274] on span "2 Travelers" at bounding box center [674, 273] width 55 height 20
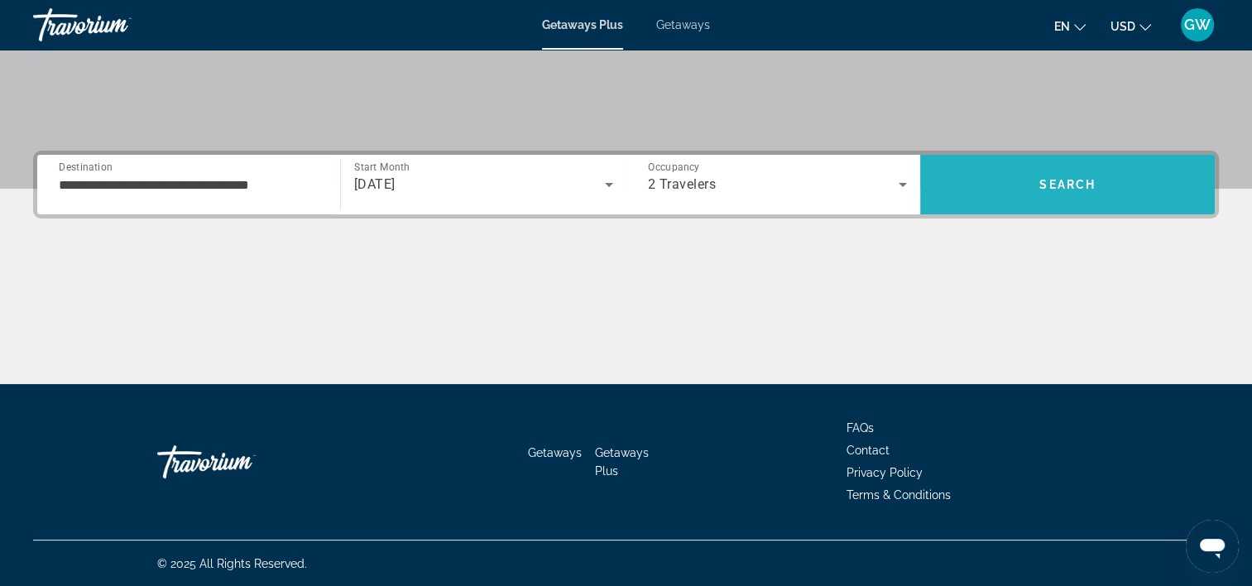
click at [1047, 185] on span "Search" at bounding box center [1068, 184] width 56 height 13
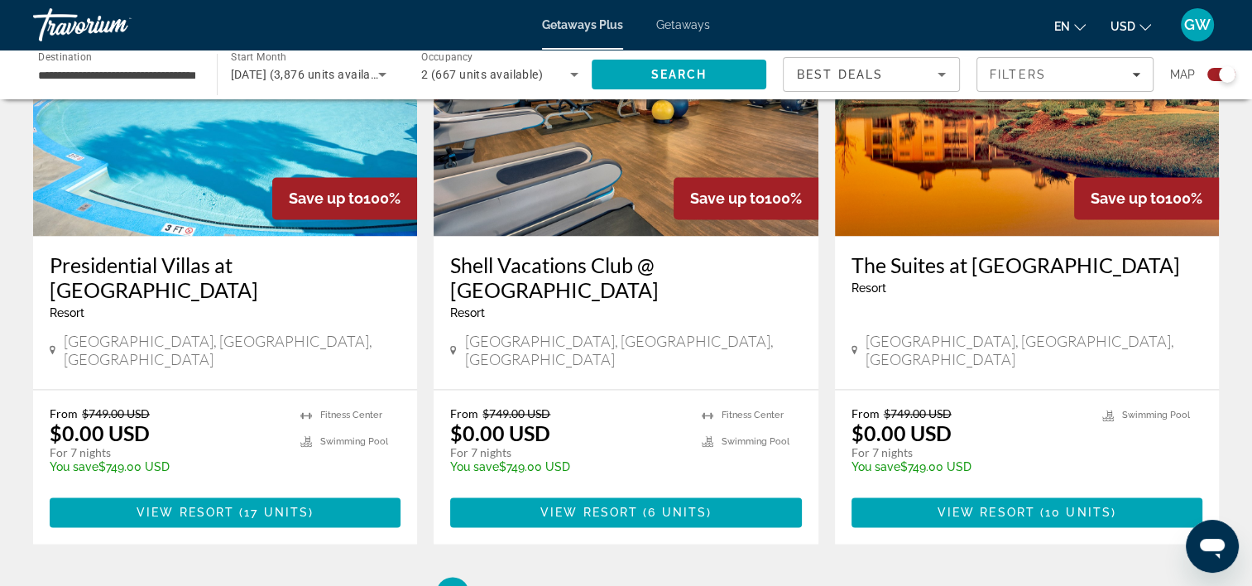
scroll to position [2496, 0]
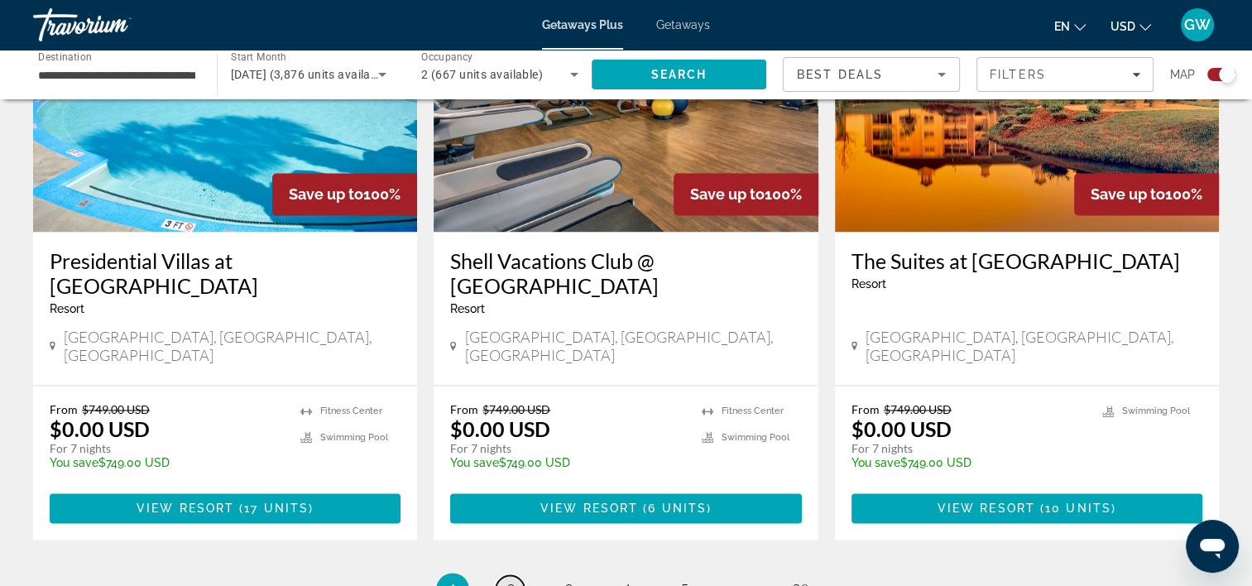
click at [509, 580] on span "2" at bounding box center [511, 589] width 8 height 18
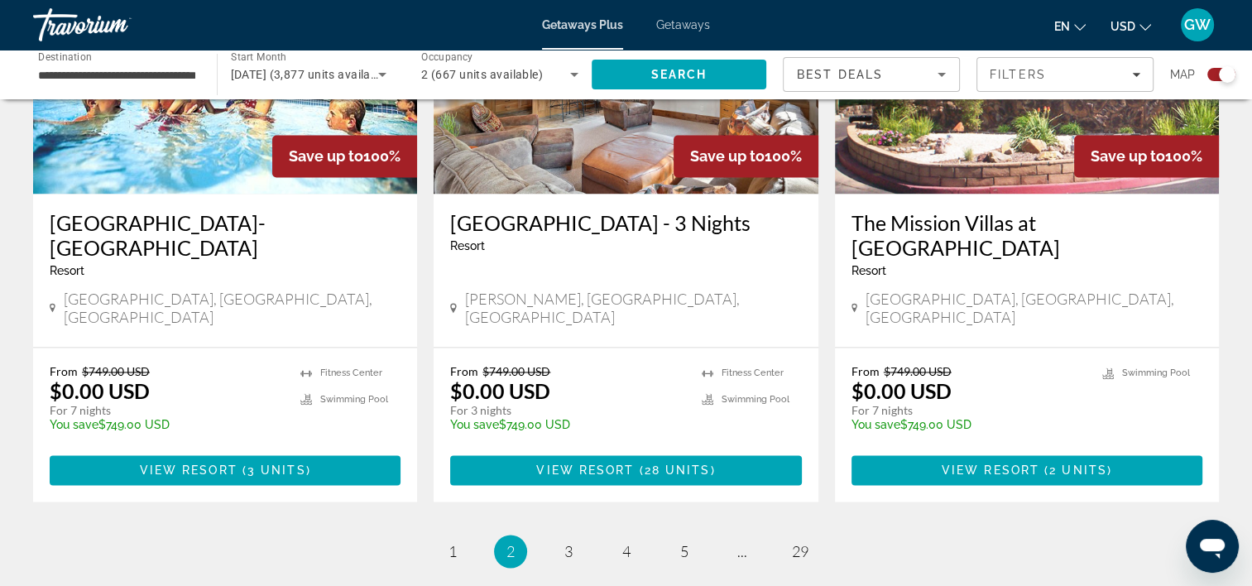
scroll to position [2654, 0]
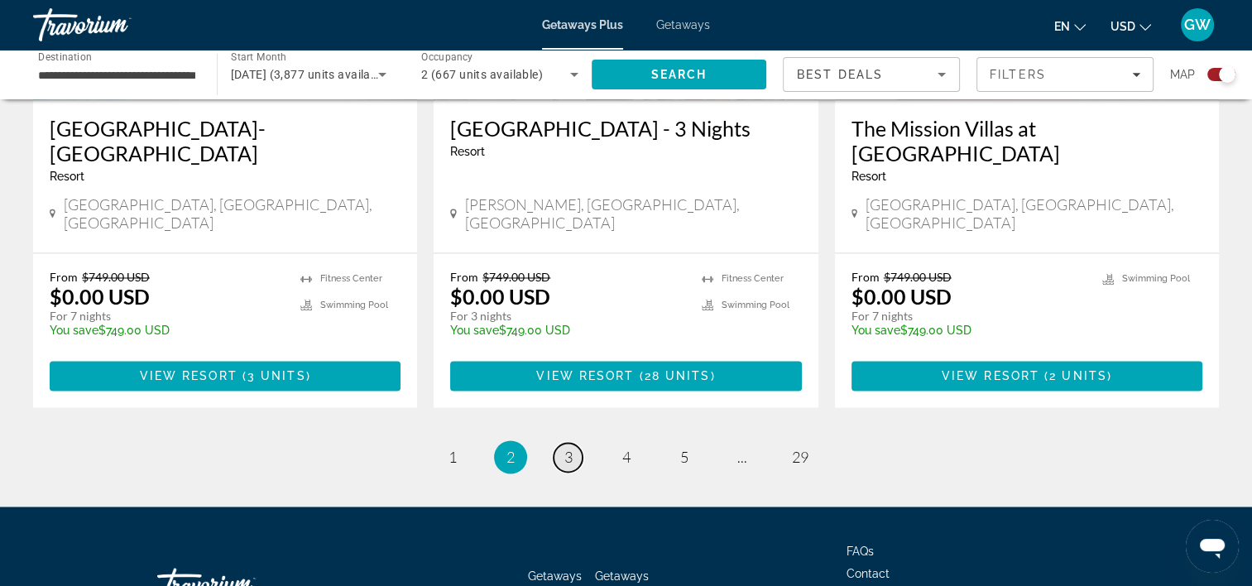
click at [567, 448] on span "3" at bounding box center [569, 457] width 8 height 18
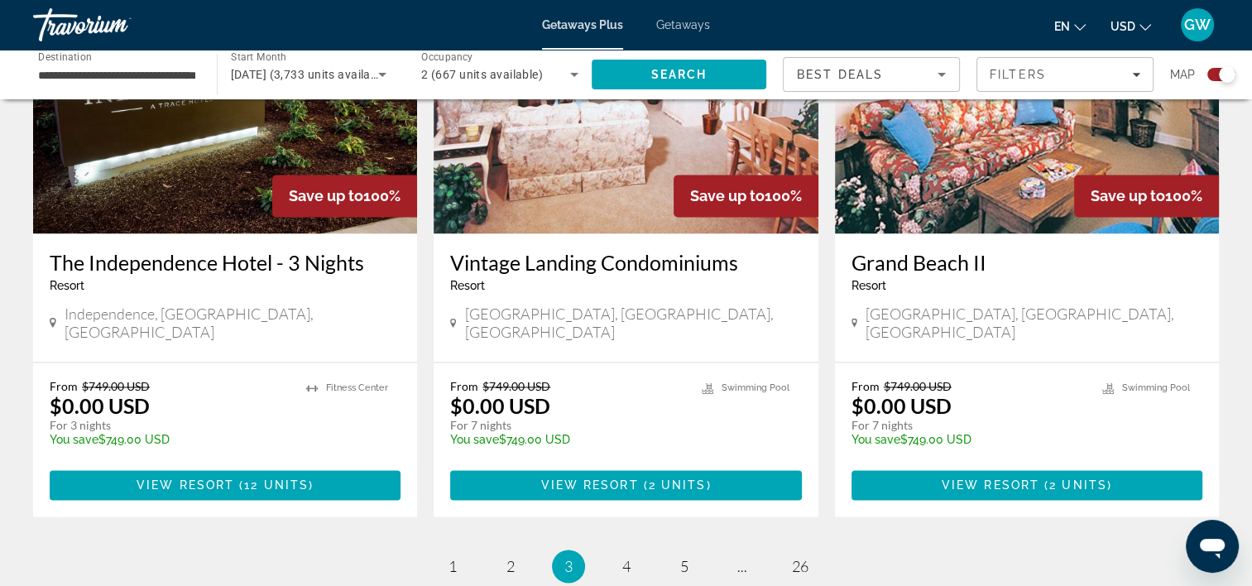
scroll to position [2516, 0]
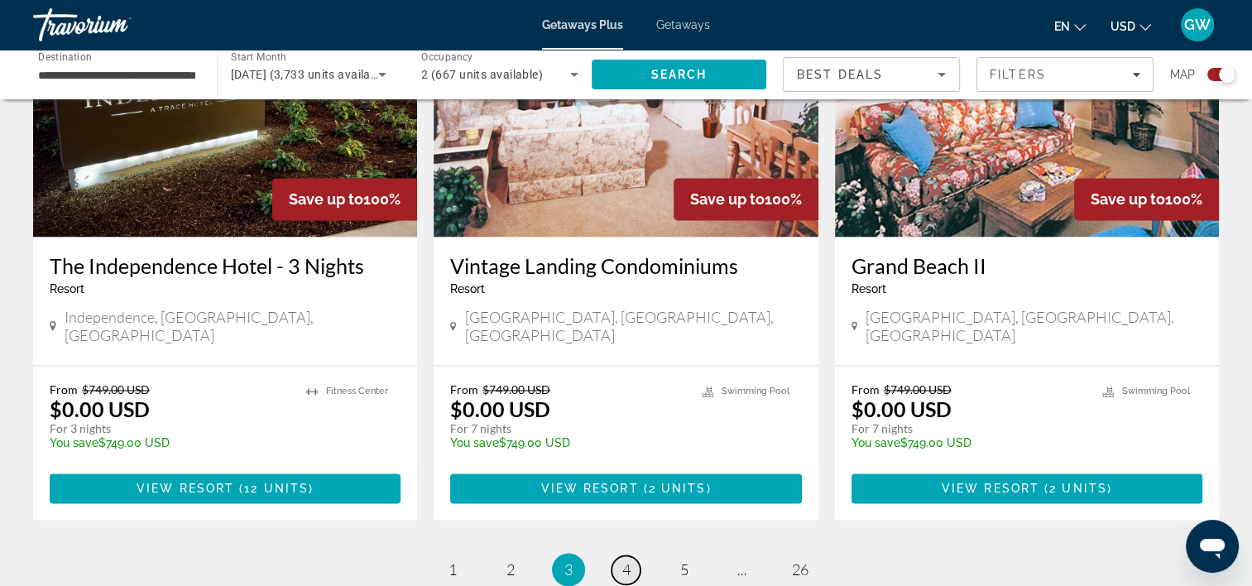
click at [622, 560] on span "4" at bounding box center [626, 569] width 8 height 18
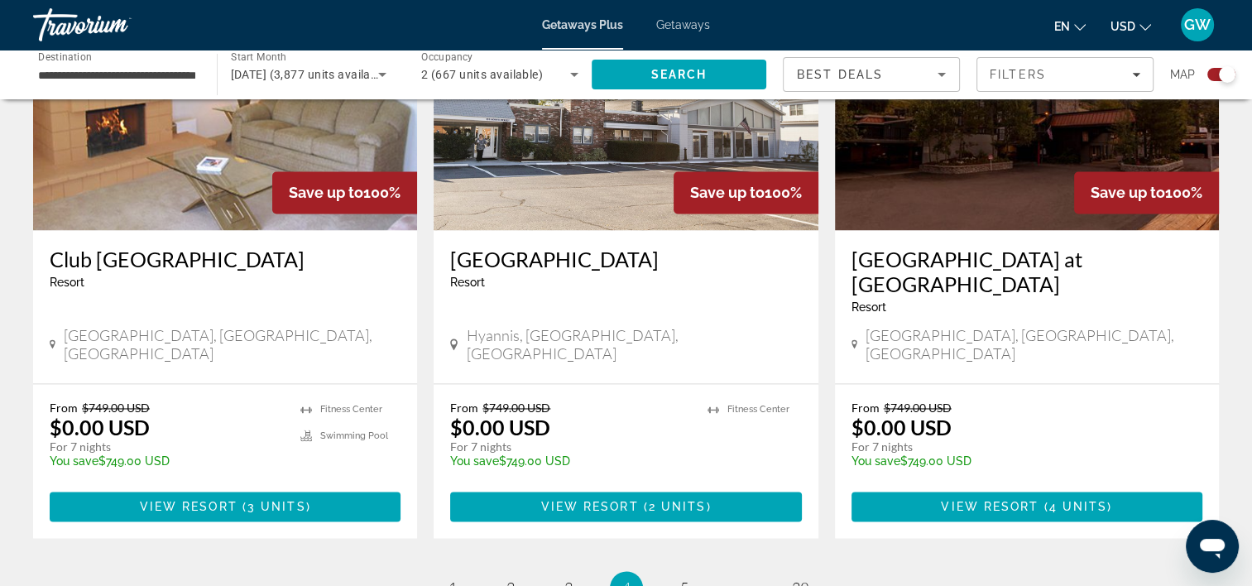
scroll to position [2543, 0]
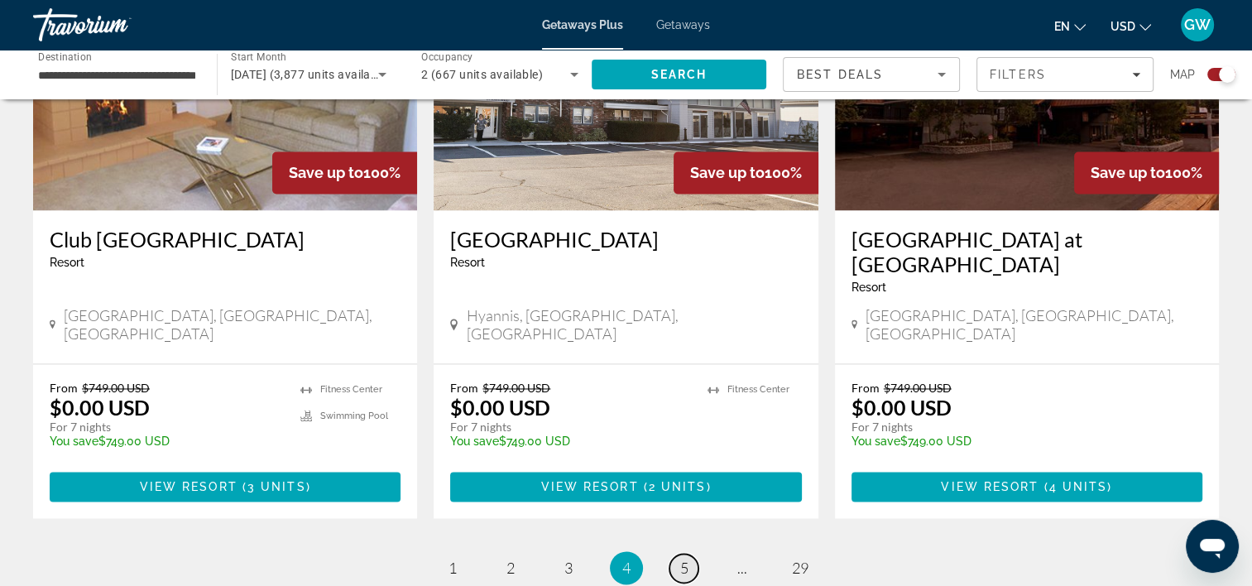
click at [690, 554] on link "page 5" at bounding box center [684, 568] width 29 height 29
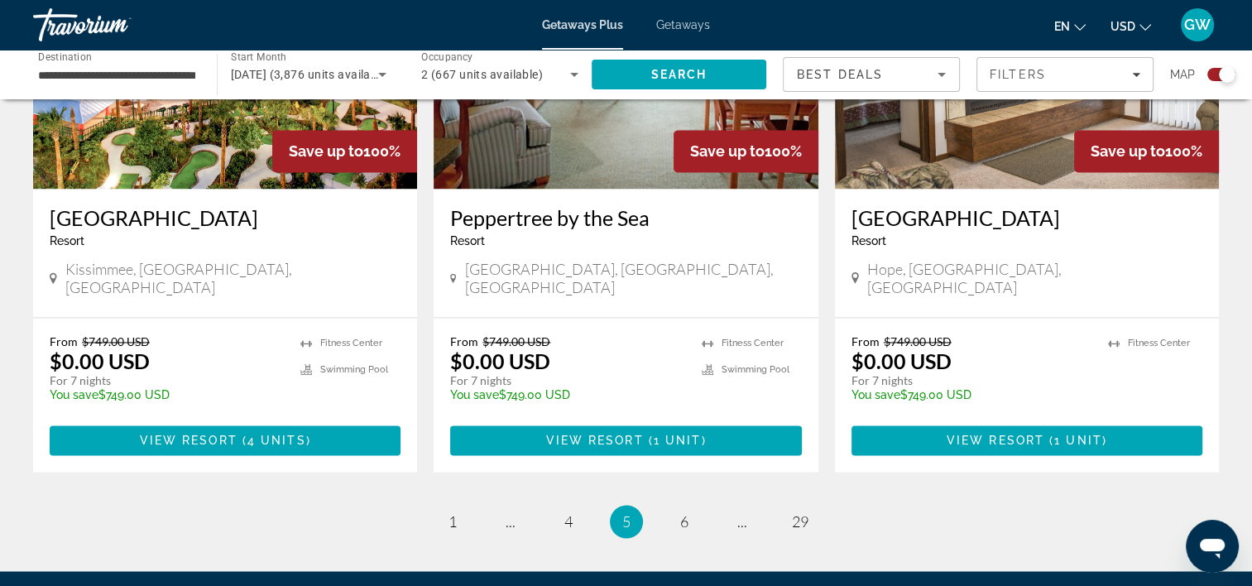
scroll to position [2629, 0]
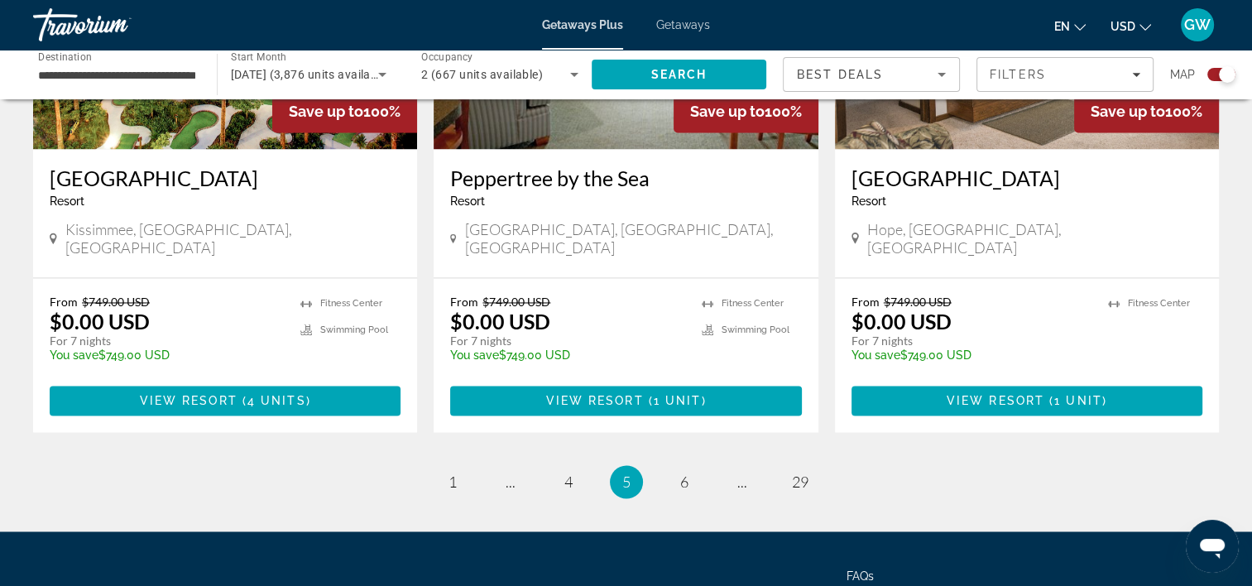
drag, startPoint x: 1258, startPoint y: 112, endPoint x: 31, endPoint y: 43, distance: 1228.6
click at [678, 468] on link "page 6" at bounding box center [684, 482] width 29 height 29
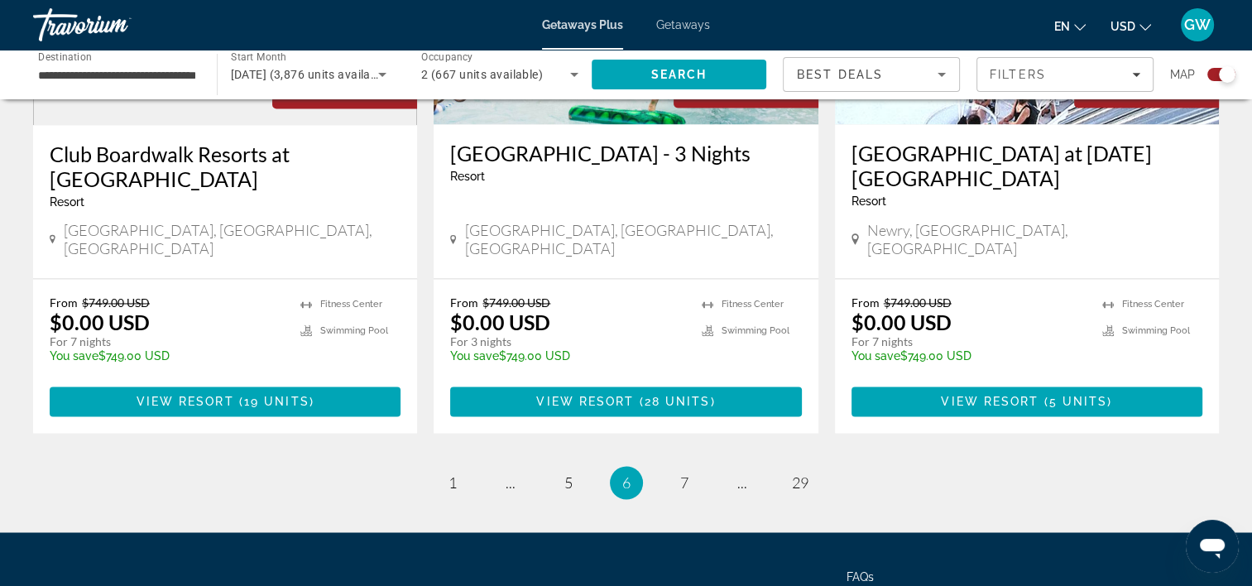
scroll to position [2636, 0]
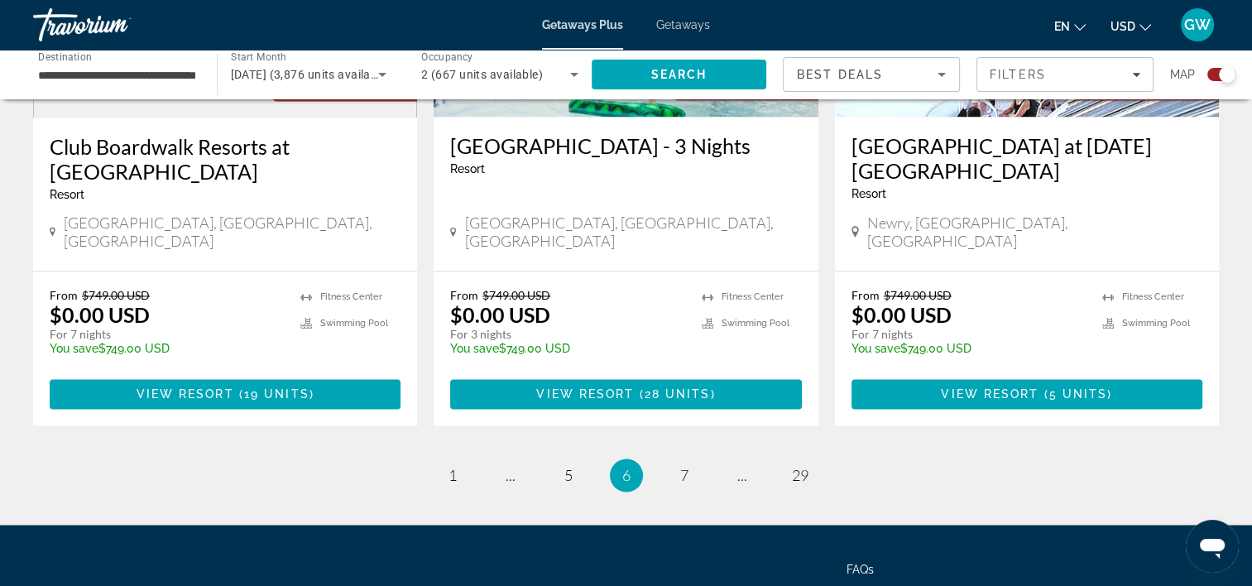
drag, startPoint x: 682, startPoint y: 397, endPoint x: 887, endPoint y: 418, distance: 206.3
drag, startPoint x: 887, startPoint y: 418, endPoint x: 675, endPoint y: 396, distance: 213.0
click at [675, 461] on link "page 7" at bounding box center [684, 475] width 29 height 29
